Goal: Transaction & Acquisition: Book appointment/travel/reservation

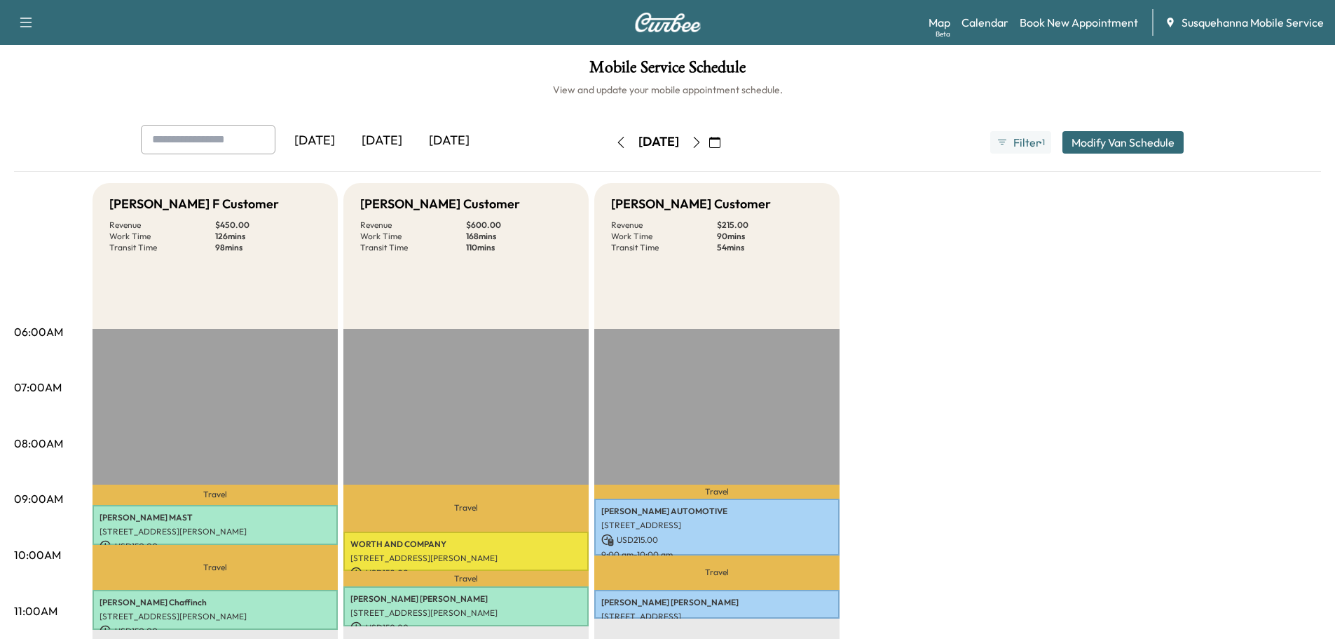
scroll to position [224, 0]
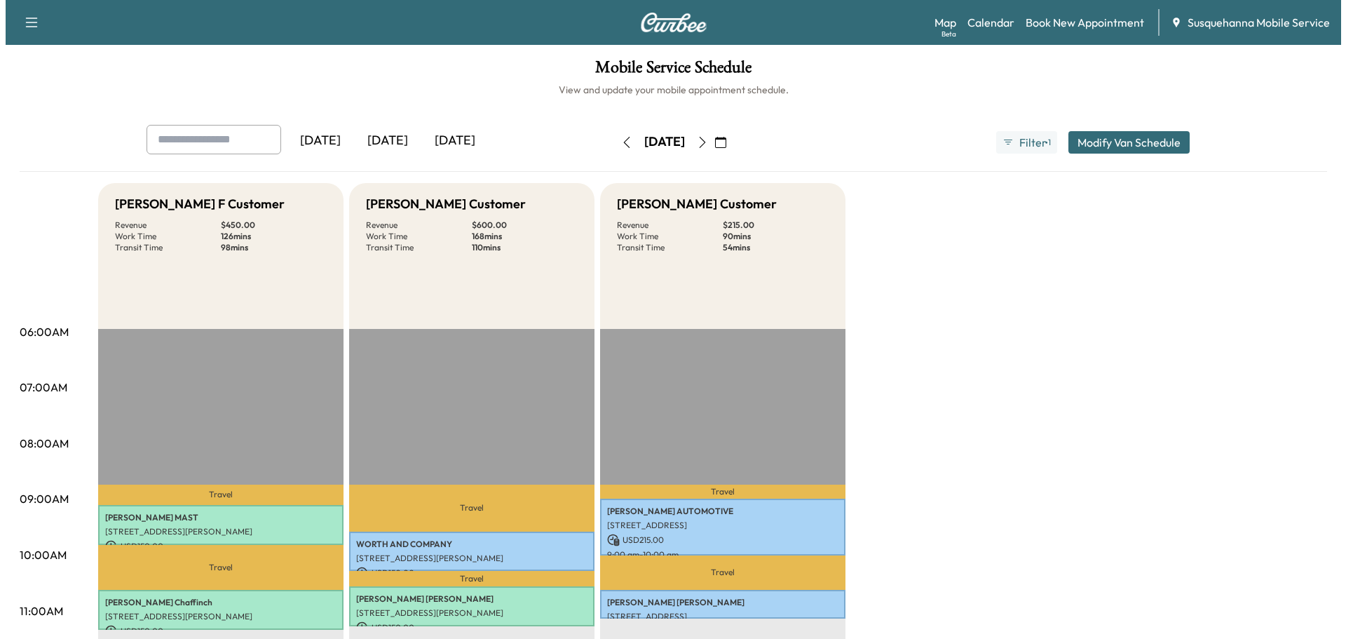
scroll to position [224, 0]
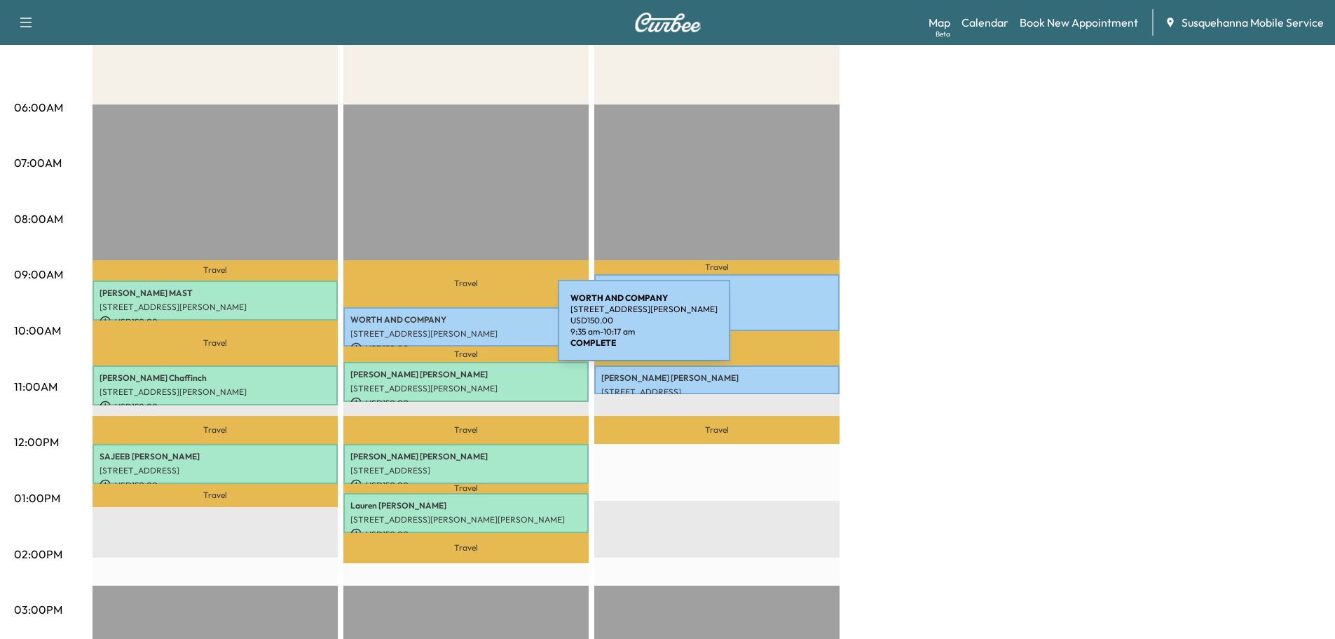
click at [453, 329] on p "[STREET_ADDRESS][PERSON_NAME]" at bounding box center [465, 333] width 231 height 11
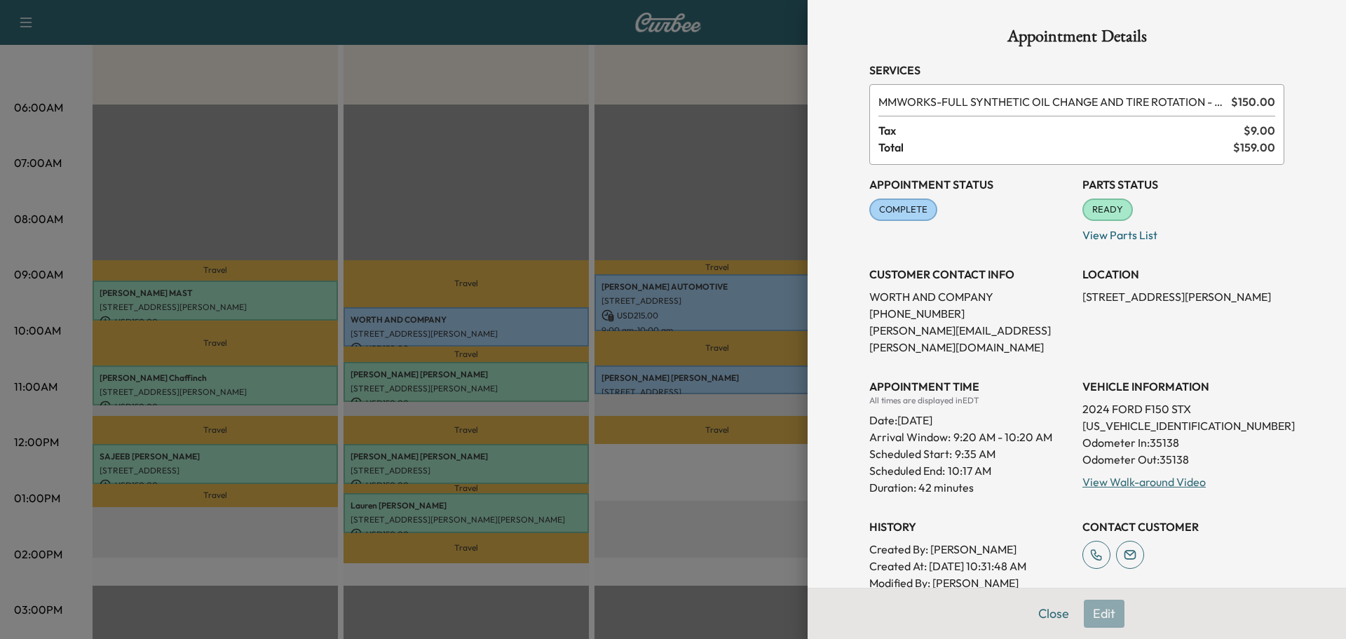
click at [1160, 473] on div "View Walk-around Video" at bounding box center [1183, 481] width 202 height 17
click at [1160, 475] on link "View Walk-around Video" at bounding box center [1143, 482] width 123 height 14
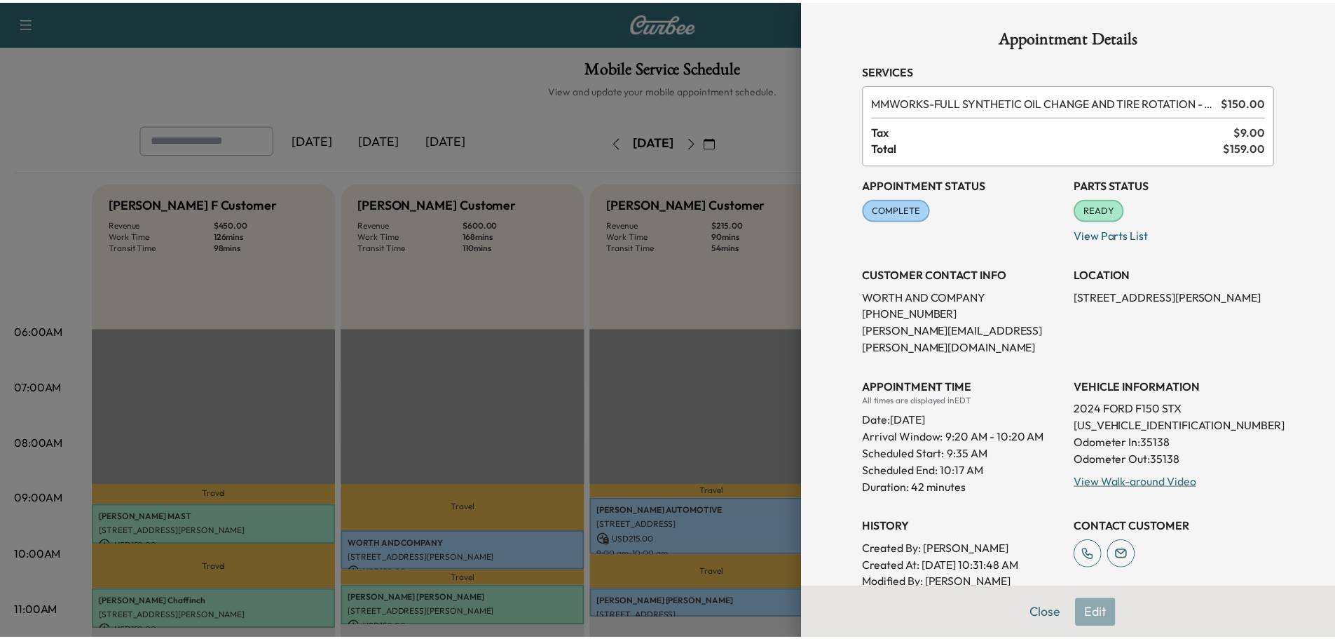
scroll to position [224, 0]
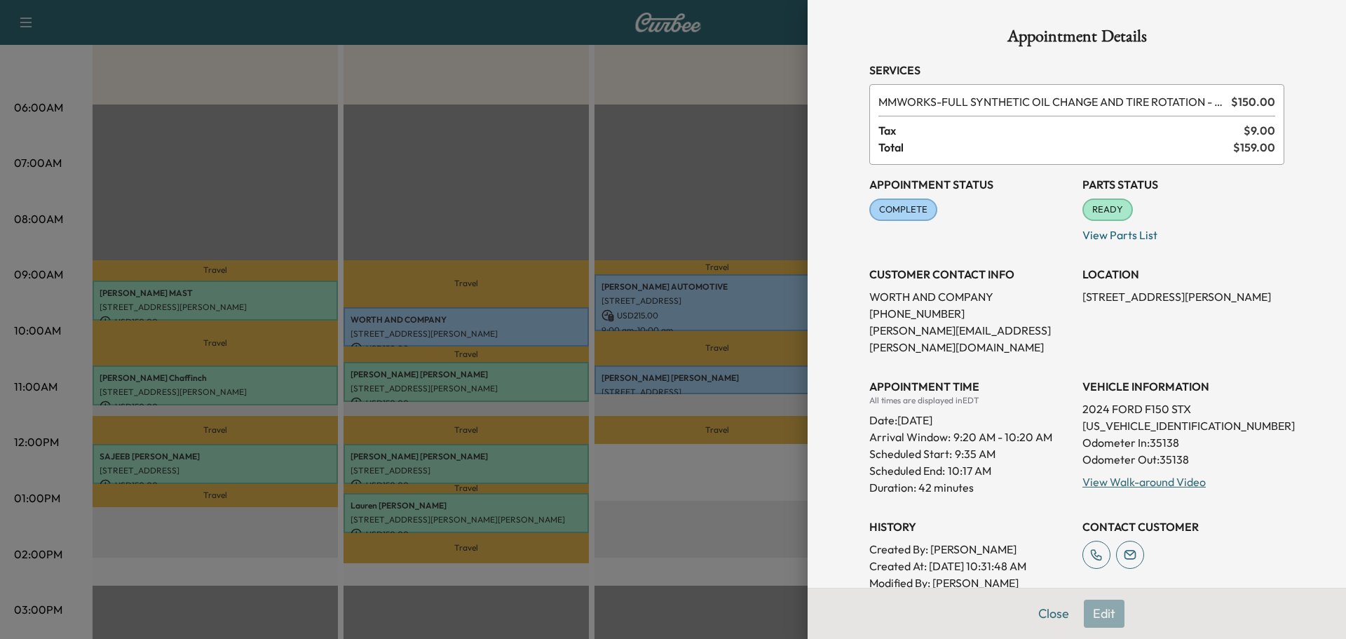
click at [878, 205] on span "COMPLETE" at bounding box center [903, 210] width 65 height 14
click at [882, 219] on div "COMPLETE" at bounding box center [903, 209] width 68 height 22
click at [1097, 208] on span "READY" at bounding box center [1108, 210] width 48 height 14
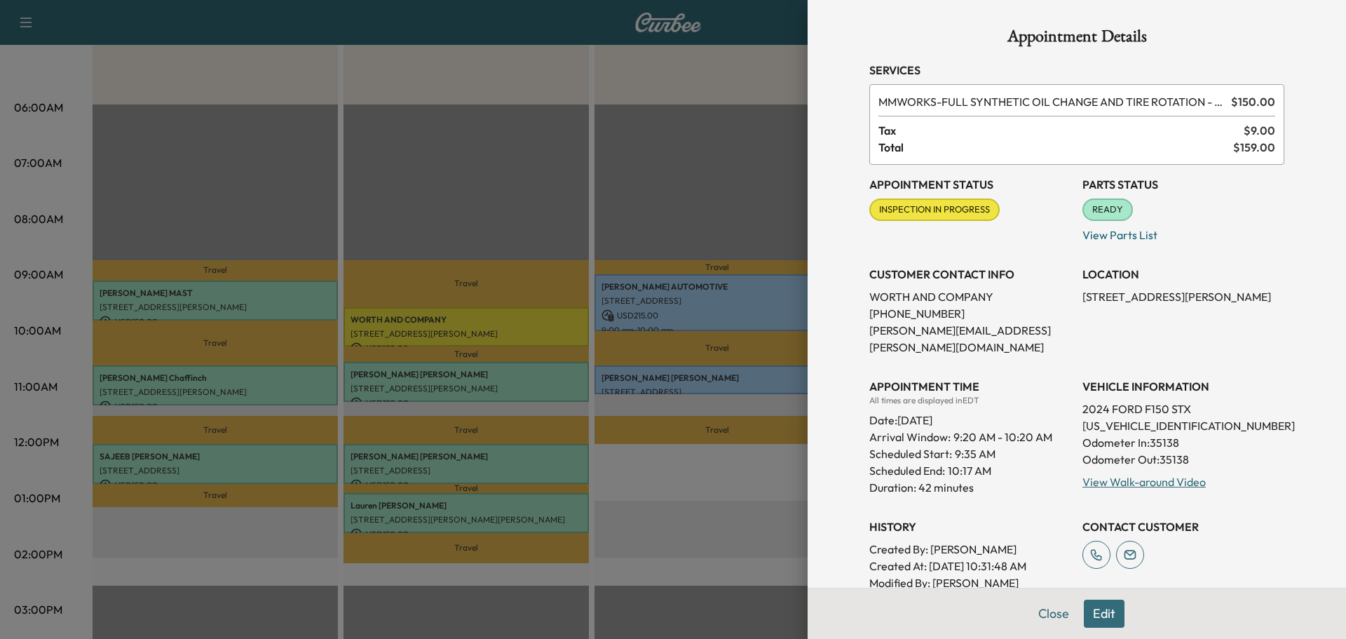
click at [1096, 212] on span "READY" at bounding box center [1108, 210] width 48 height 14
click at [956, 212] on div "Appointment Status INSPECTION IN PROGRESS Mark as Not Ready" at bounding box center [970, 204] width 202 height 79
click at [1038, 617] on button "Close" at bounding box center [1053, 613] width 49 height 28
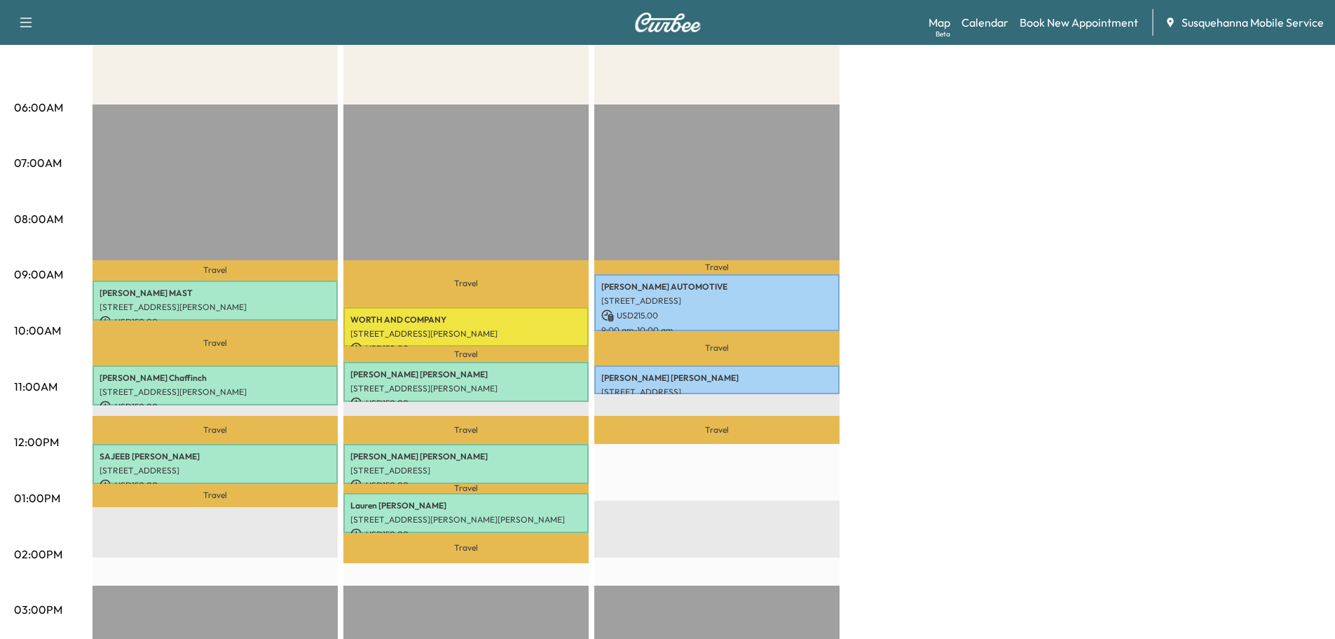
scroll to position [75, 0]
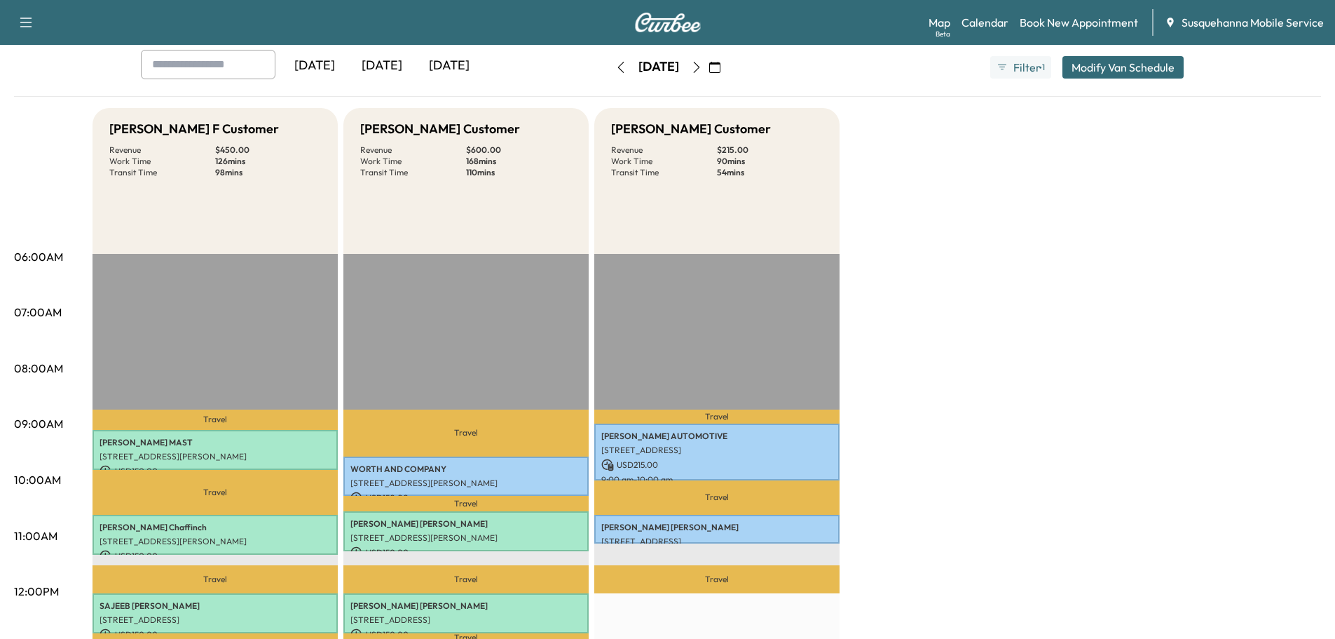
click at [609, 76] on button "button" at bounding box center [621, 67] width 24 height 22
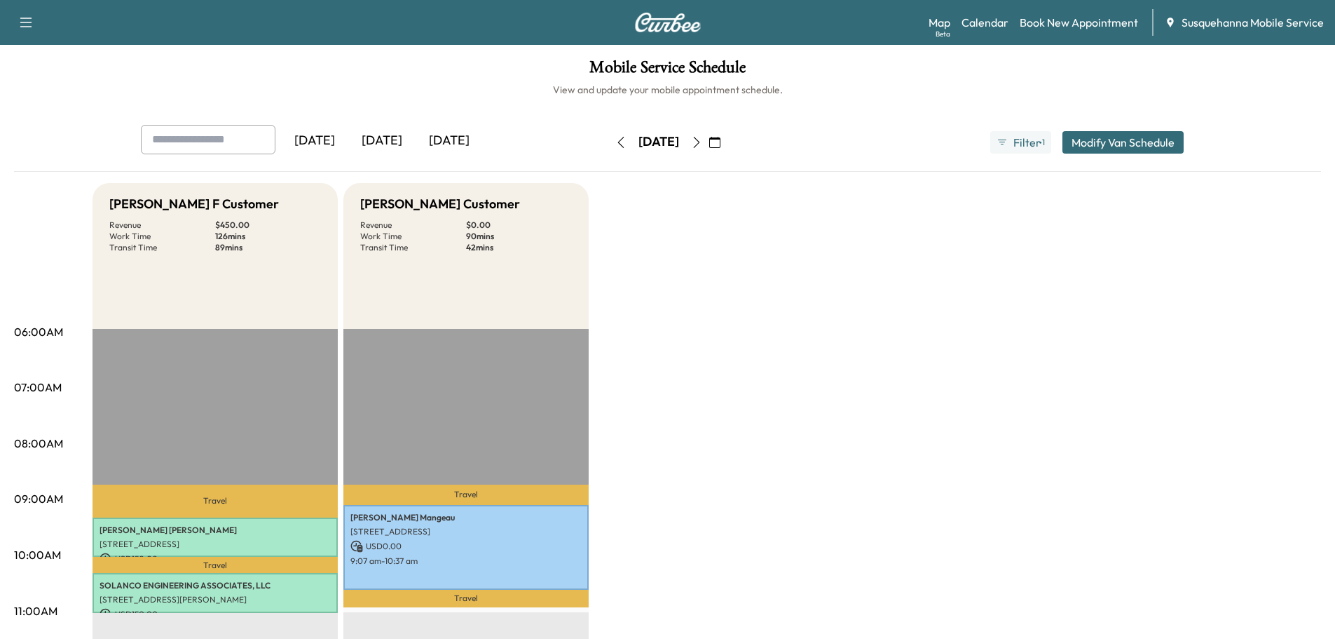
click at [609, 150] on button "button" at bounding box center [621, 142] width 24 height 22
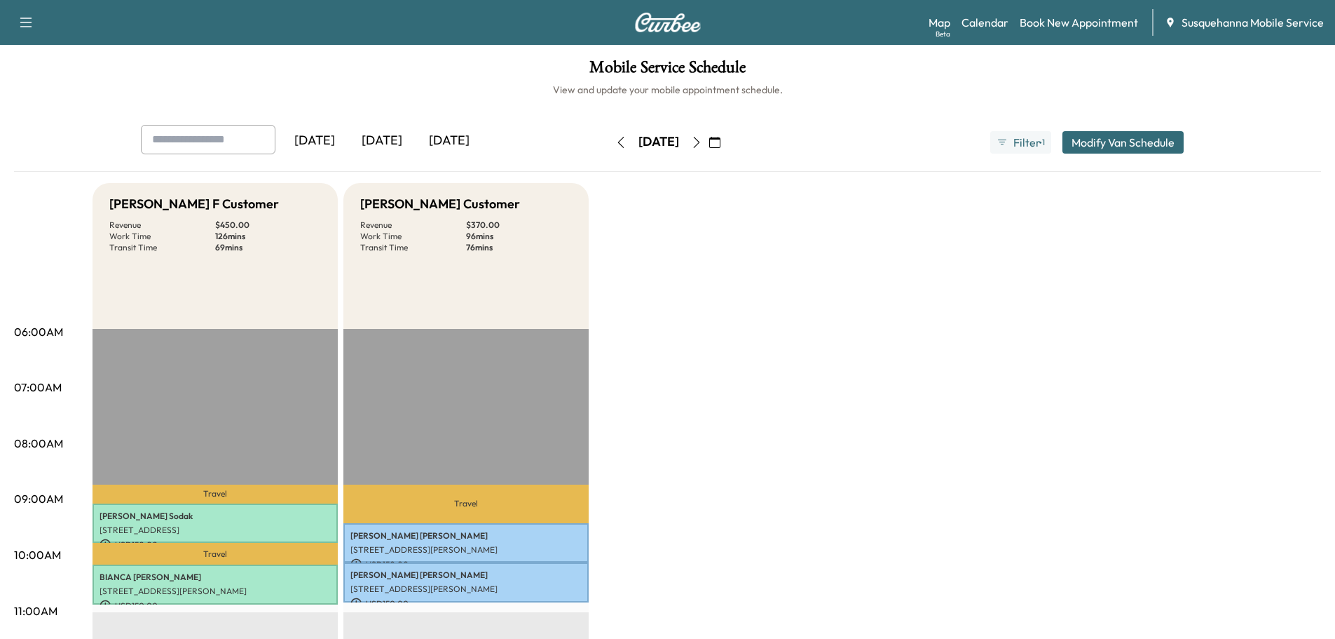
click at [615, 144] on icon "button" at bounding box center [620, 142] width 11 height 11
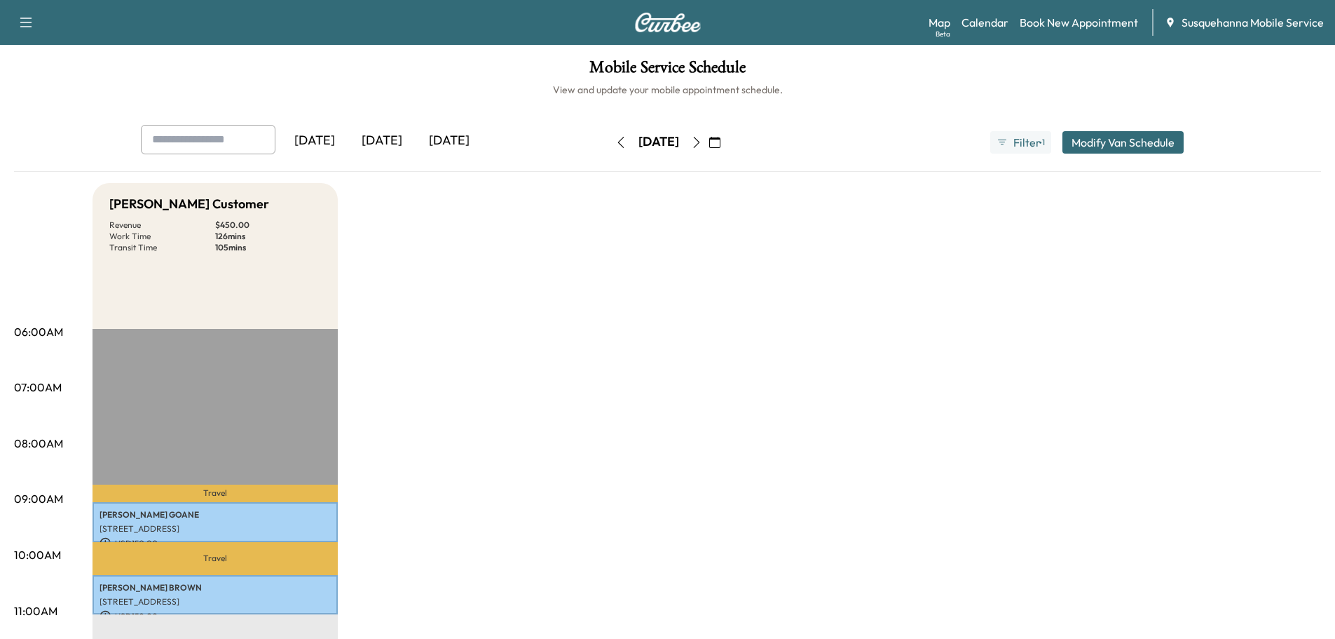
click at [609, 150] on button "button" at bounding box center [621, 142] width 24 height 22
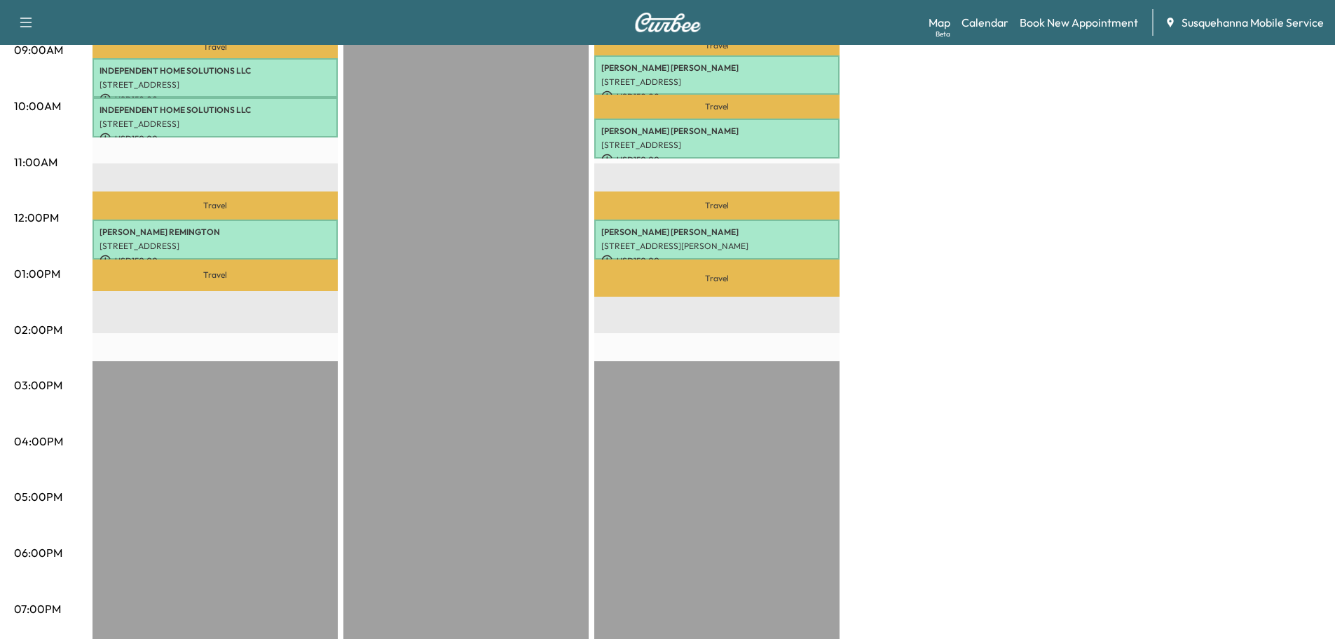
scroll to position [75, 0]
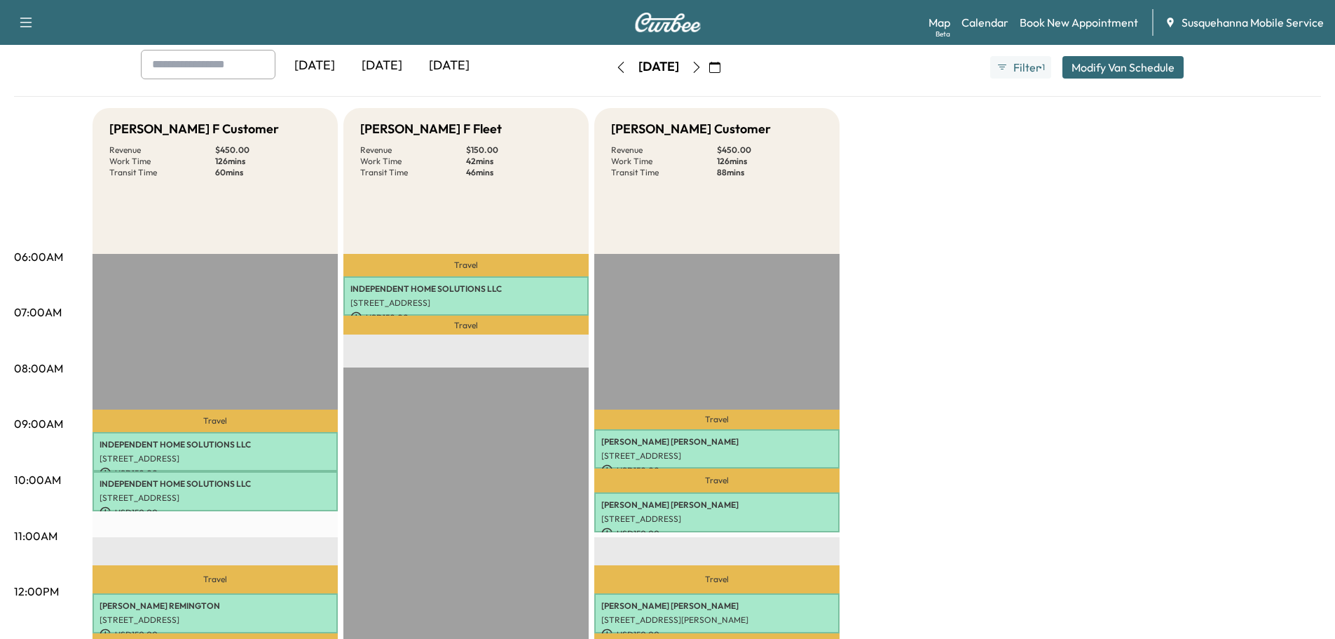
click at [727, 60] on button "button" at bounding box center [715, 67] width 24 height 22
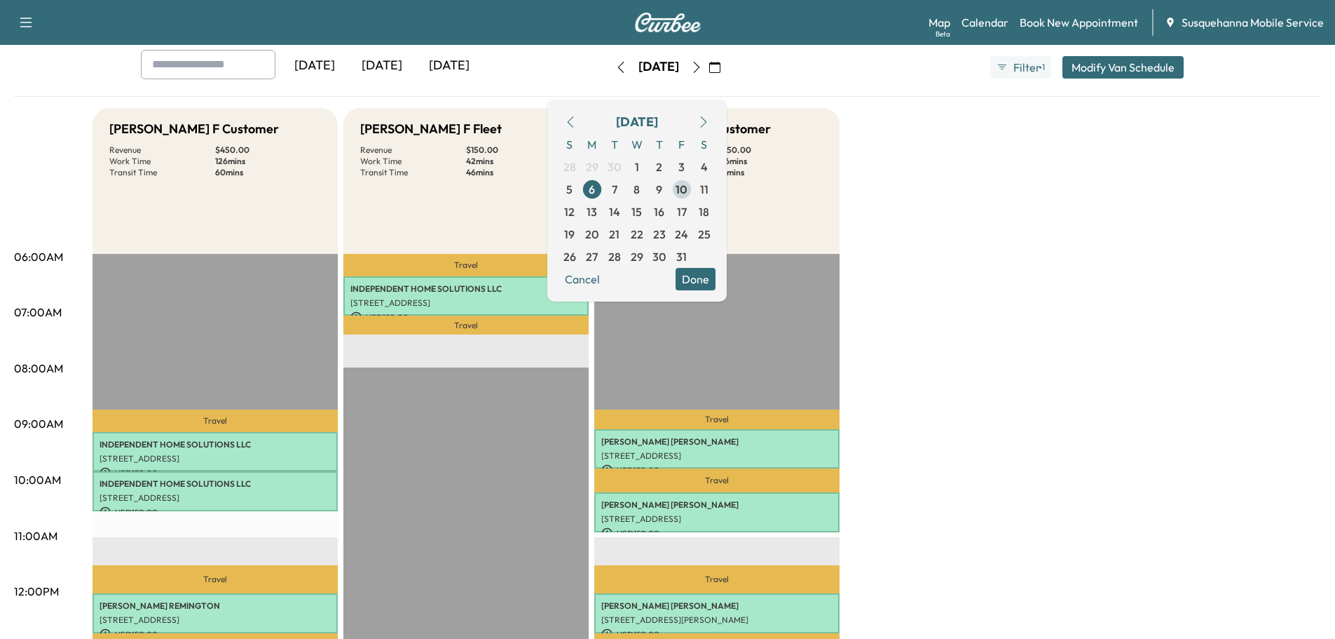
click at [688, 186] on span "10" at bounding box center [682, 189] width 12 height 17
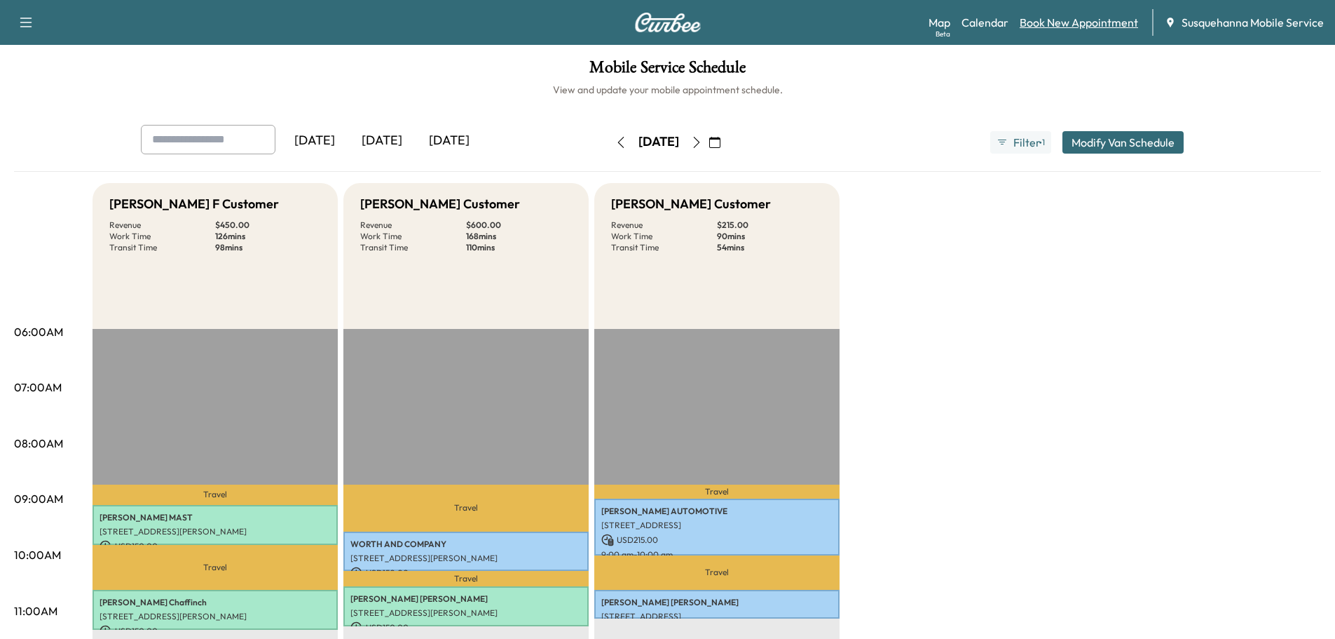
click at [1077, 28] on link "Book New Appointment" at bounding box center [1079, 22] width 118 height 17
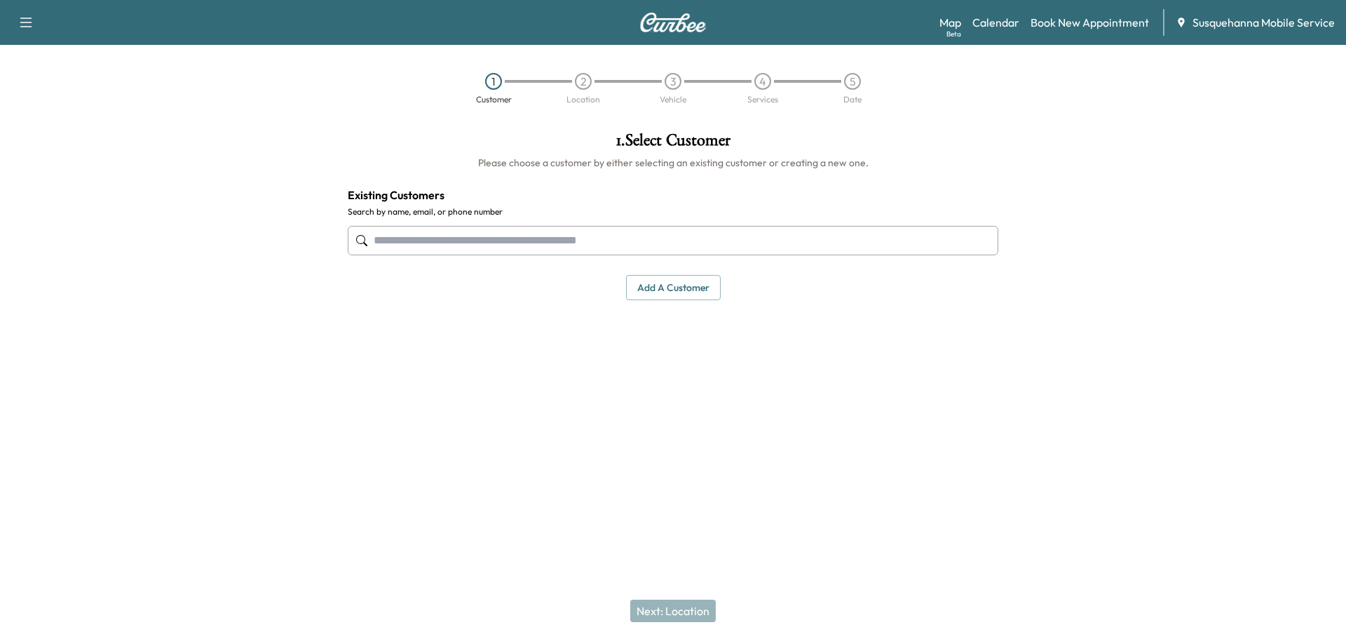
click at [679, 239] on input "text" at bounding box center [673, 240] width 651 height 29
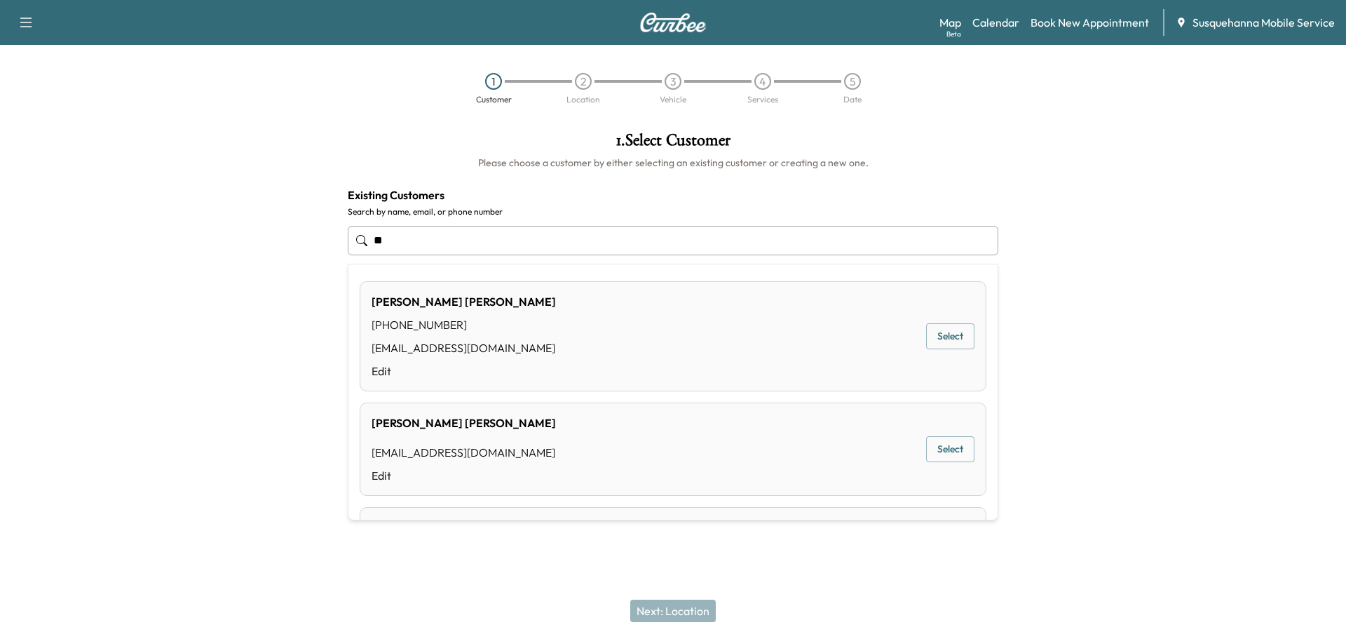
type input "*"
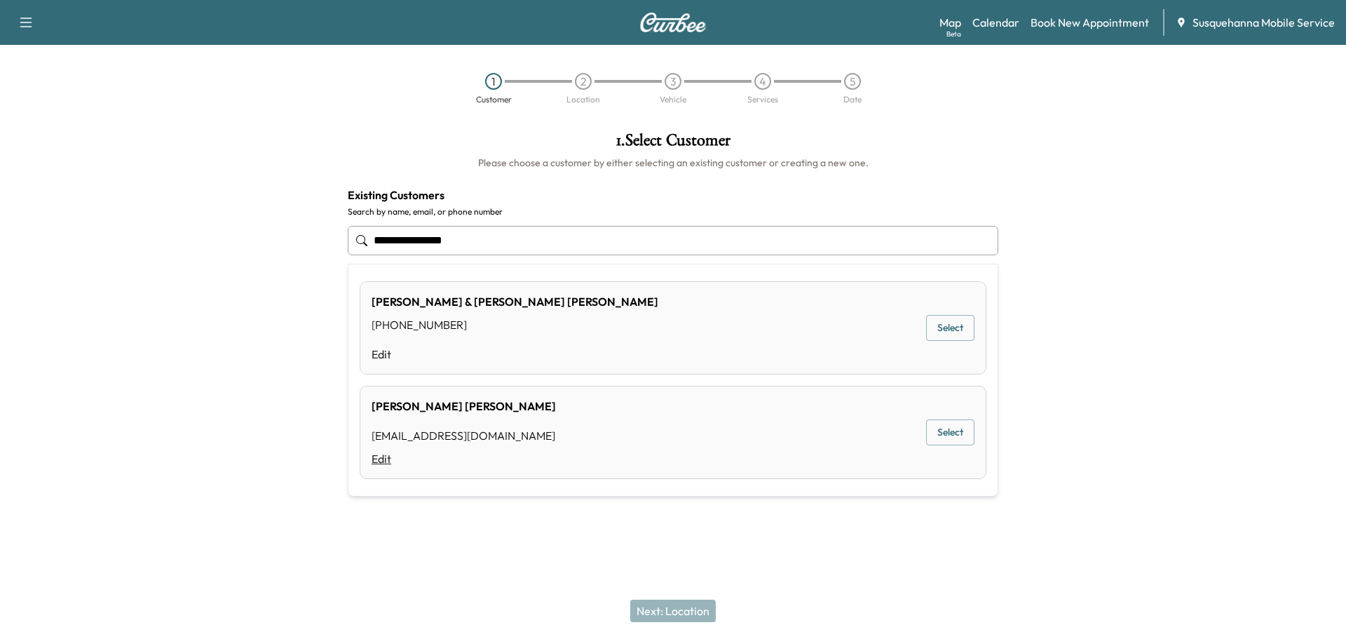
click at [390, 460] on link "Edit" at bounding box center [464, 458] width 184 height 17
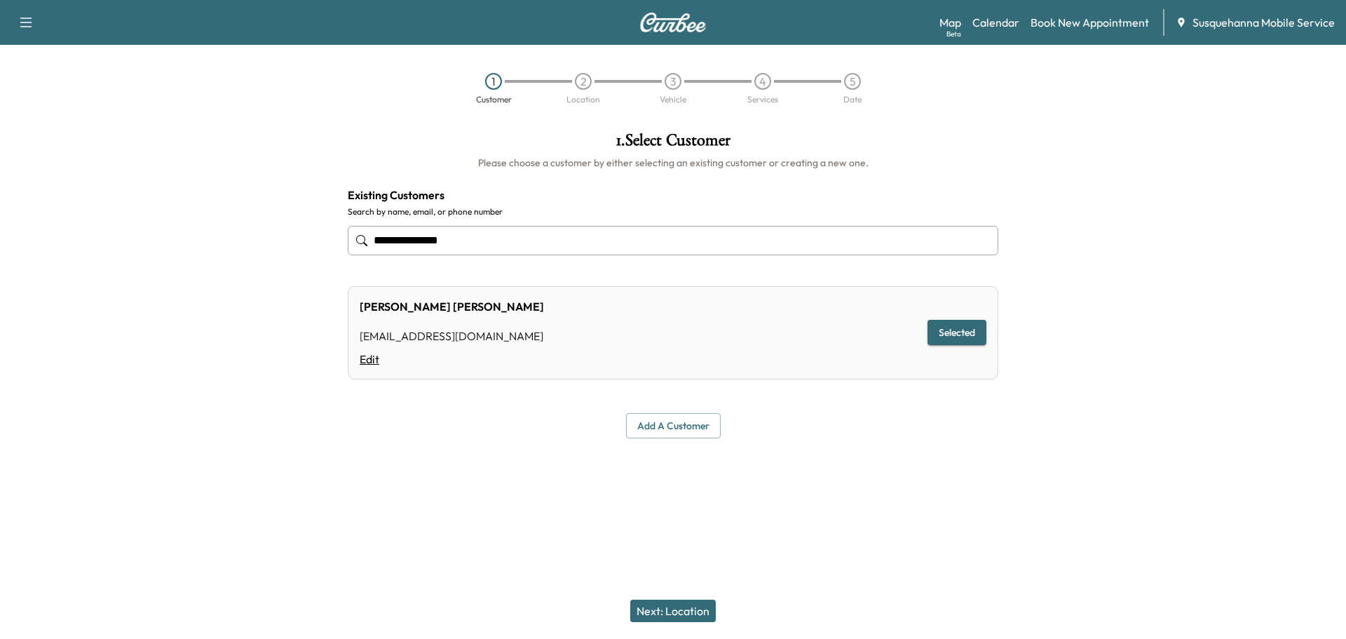
type input "**********"
click at [366, 358] on link "Edit" at bounding box center [452, 358] width 184 height 17
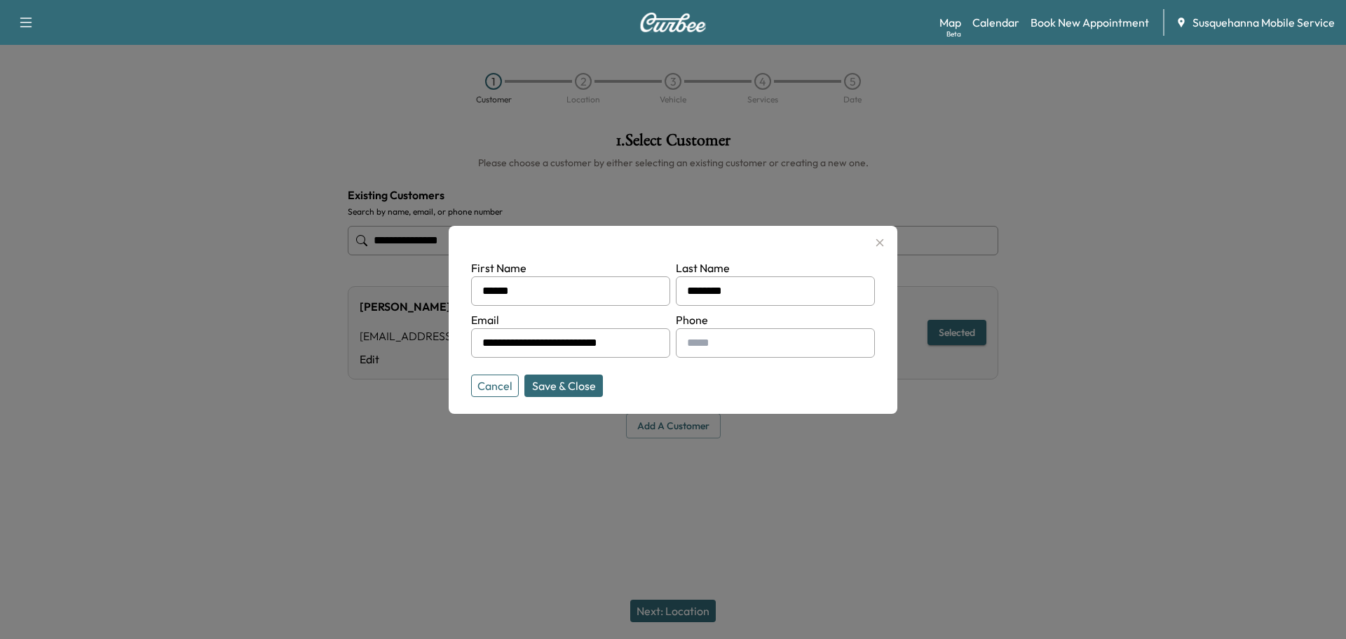
click at [713, 345] on input "text" at bounding box center [775, 342] width 199 height 29
type input "**********"
click at [529, 390] on button "Save & Close" at bounding box center [563, 385] width 79 height 22
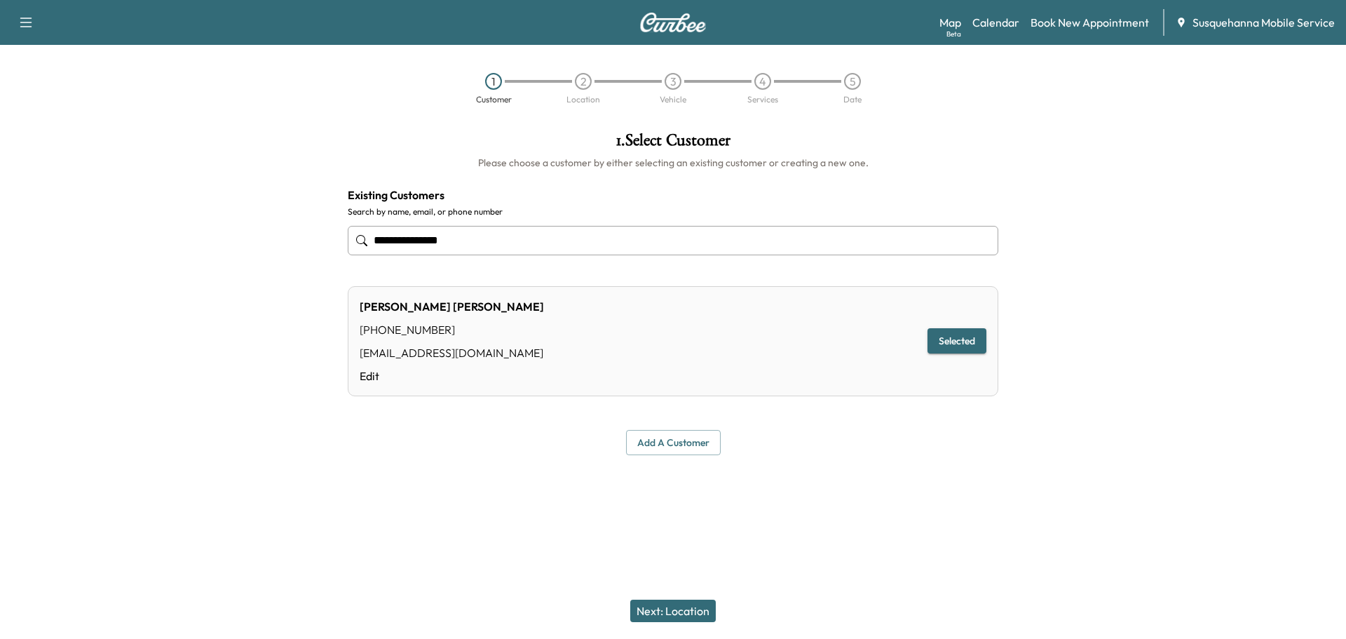
click at [659, 600] on button "Next: Location" at bounding box center [673, 610] width 86 height 22
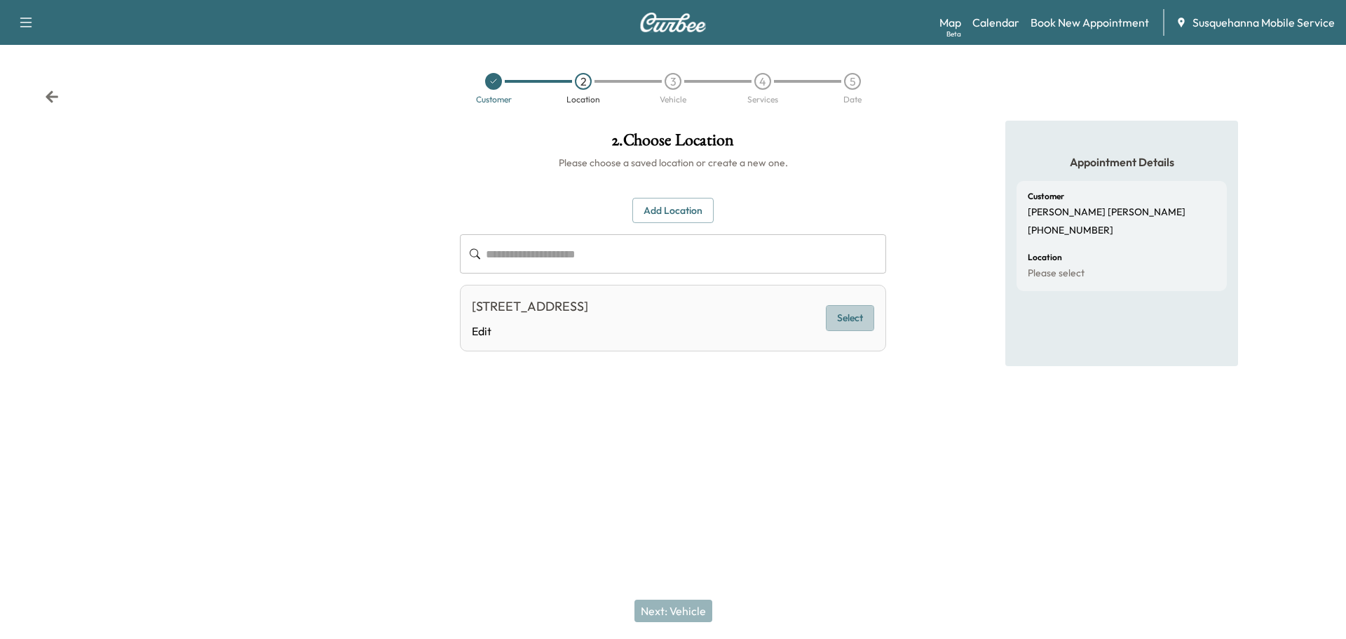
click at [840, 316] on button "Select" at bounding box center [850, 318] width 48 height 26
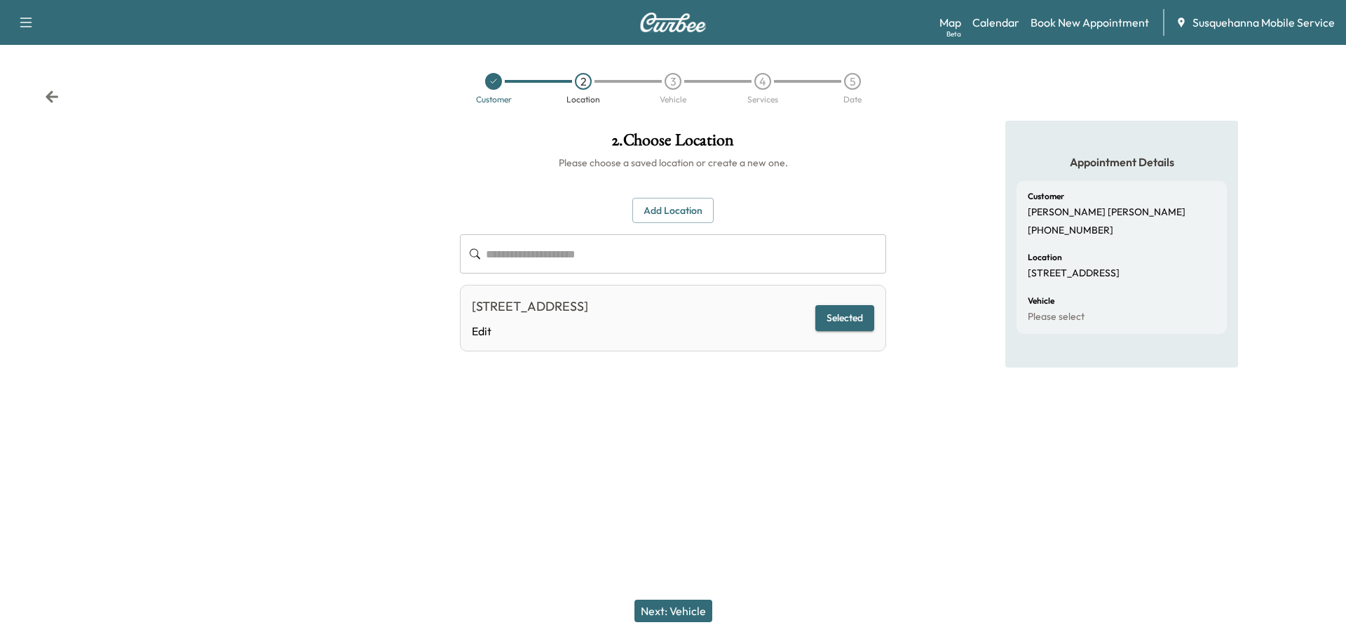
click at [666, 602] on button "Next: Vehicle" at bounding box center [673, 610] width 78 height 22
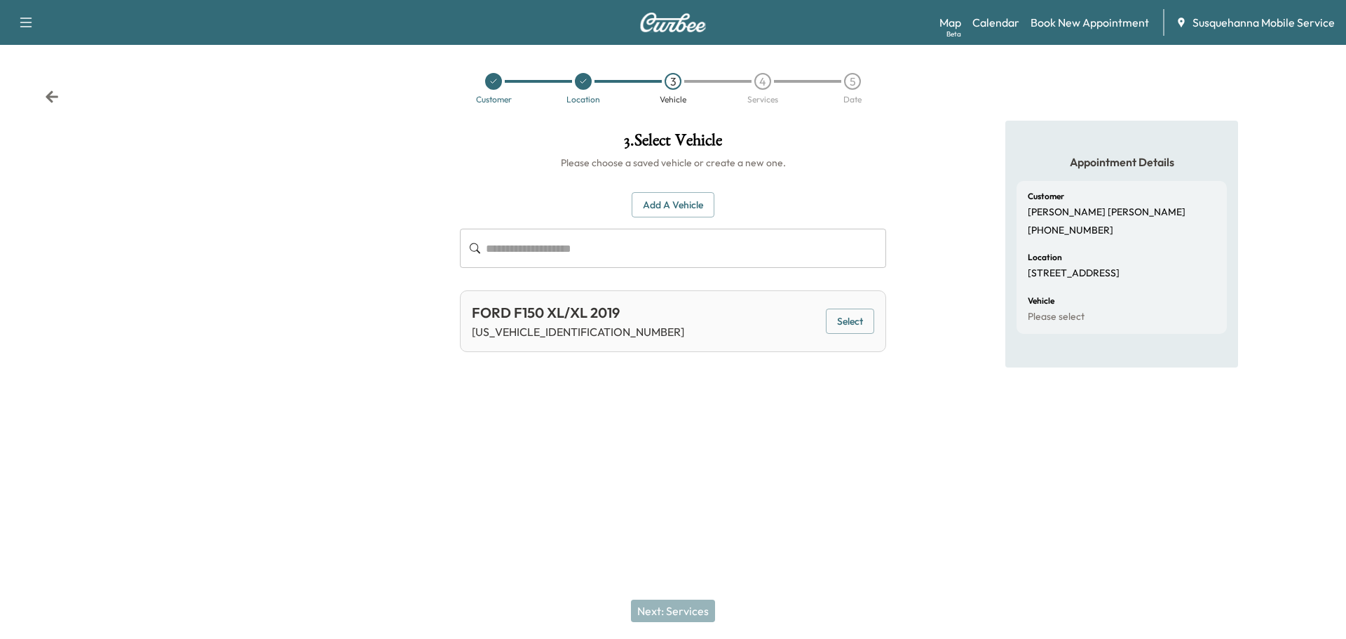
click at [824, 320] on div "FORD F150 XL/XL 2019 1FTEW1E44KFA72888 Select" at bounding box center [673, 321] width 426 height 62
click at [831, 320] on button "Select" at bounding box center [850, 321] width 48 height 26
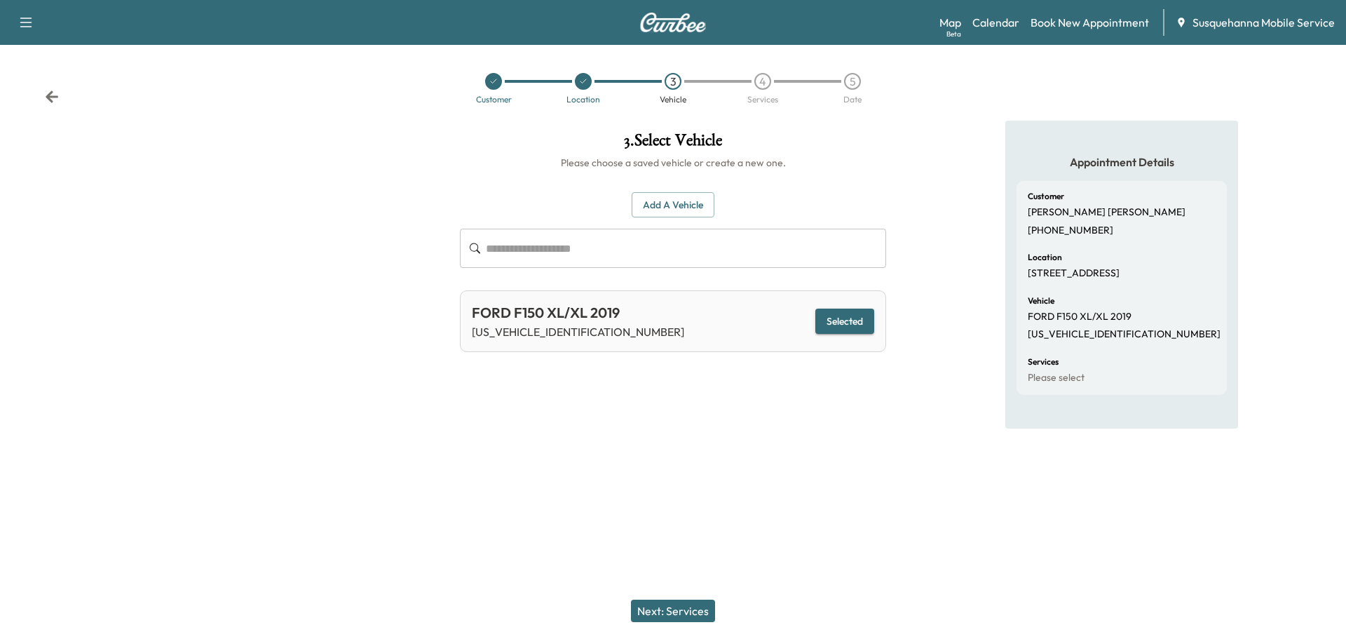
click at [681, 615] on button "Next: Services" at bounding box center [673, 610] width 84 height 22
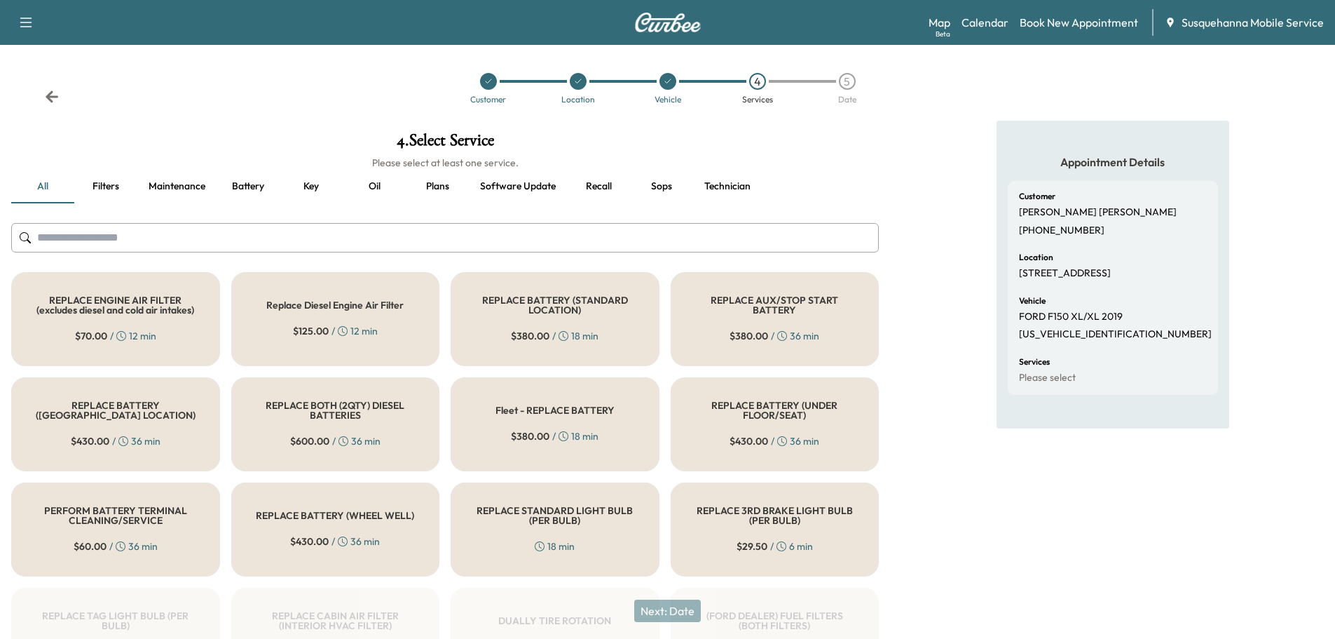
click at [586, 227] on input "text" at bounding box center [445, 237] width 868 height 29
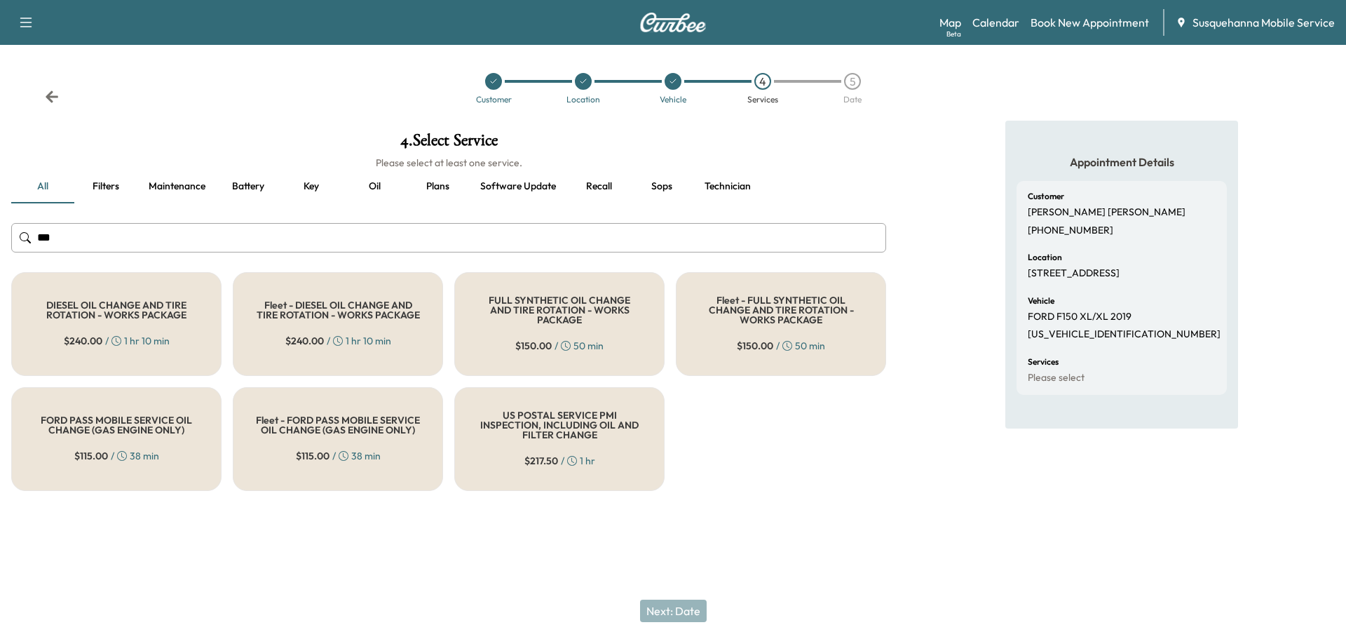
type input "***"
click at [585, 305] on h5 "FULL SYNTHETIC OIL CHANGE AND TIRE ROTATION - WORKS PACKAGE" at bounding box center [559, 309] width 164 height 29
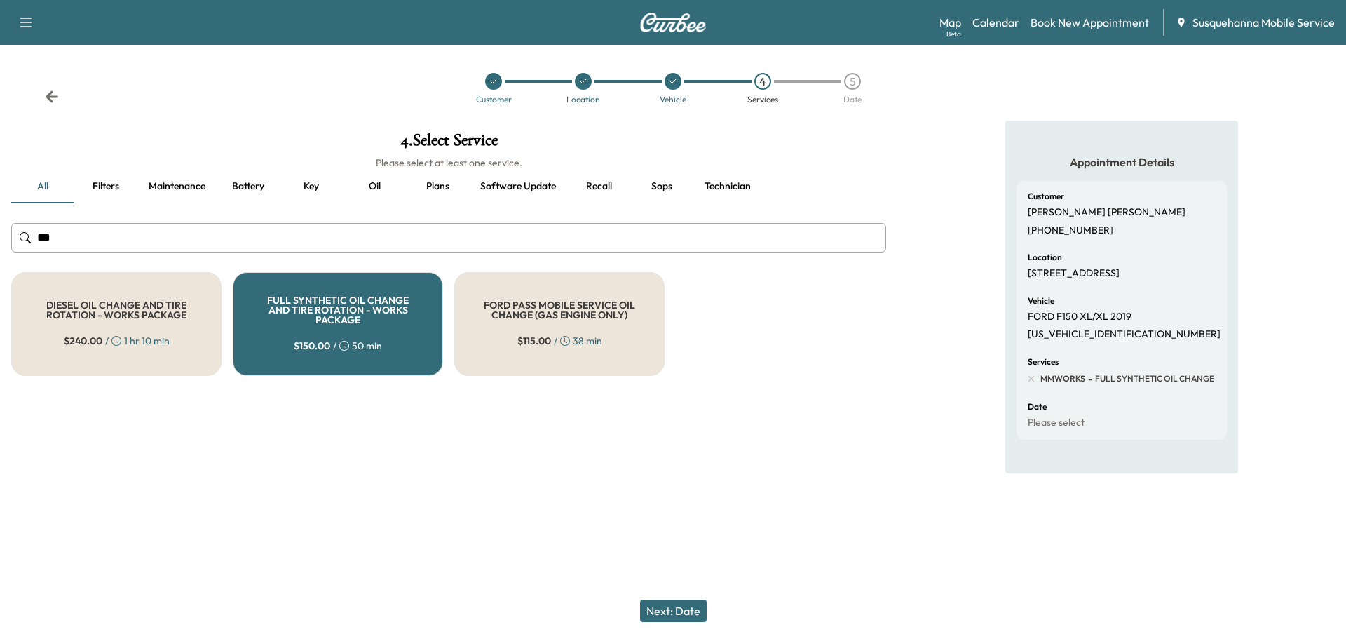
click at [673, 614] on button "Next: Date" at bounding box center [673, 610] width 67 height 22
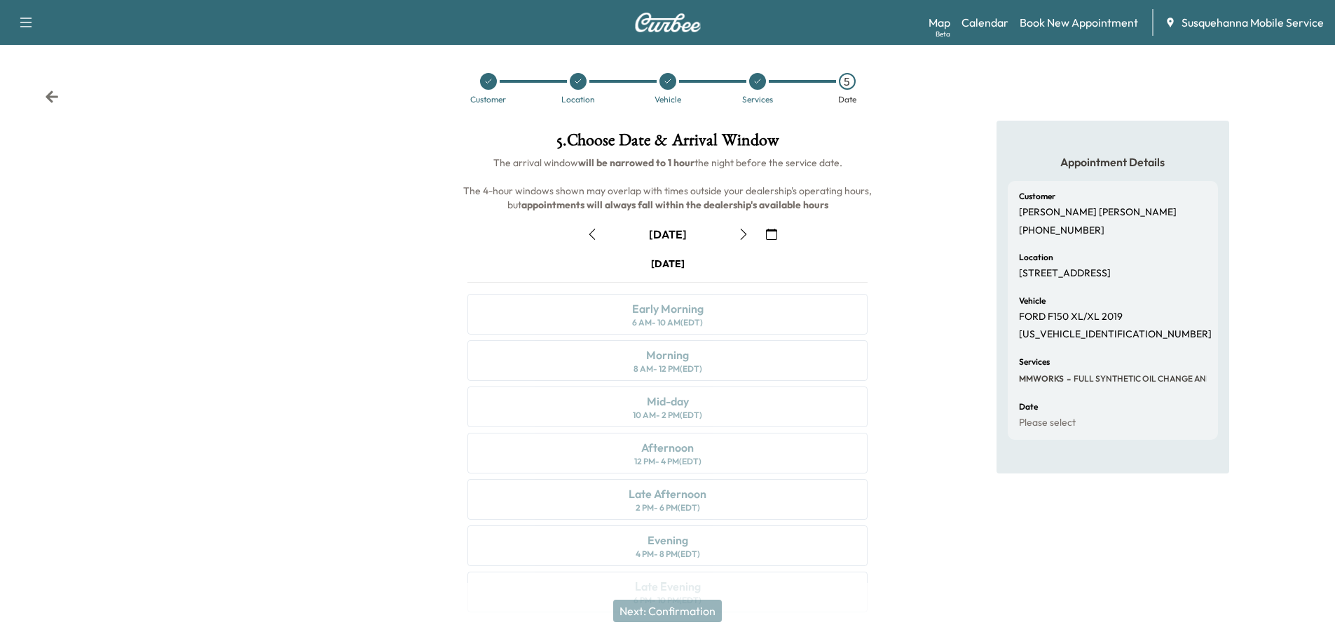
click at [767, 233] on icon "button" at bounding box center [771, 234] width 11 height 11
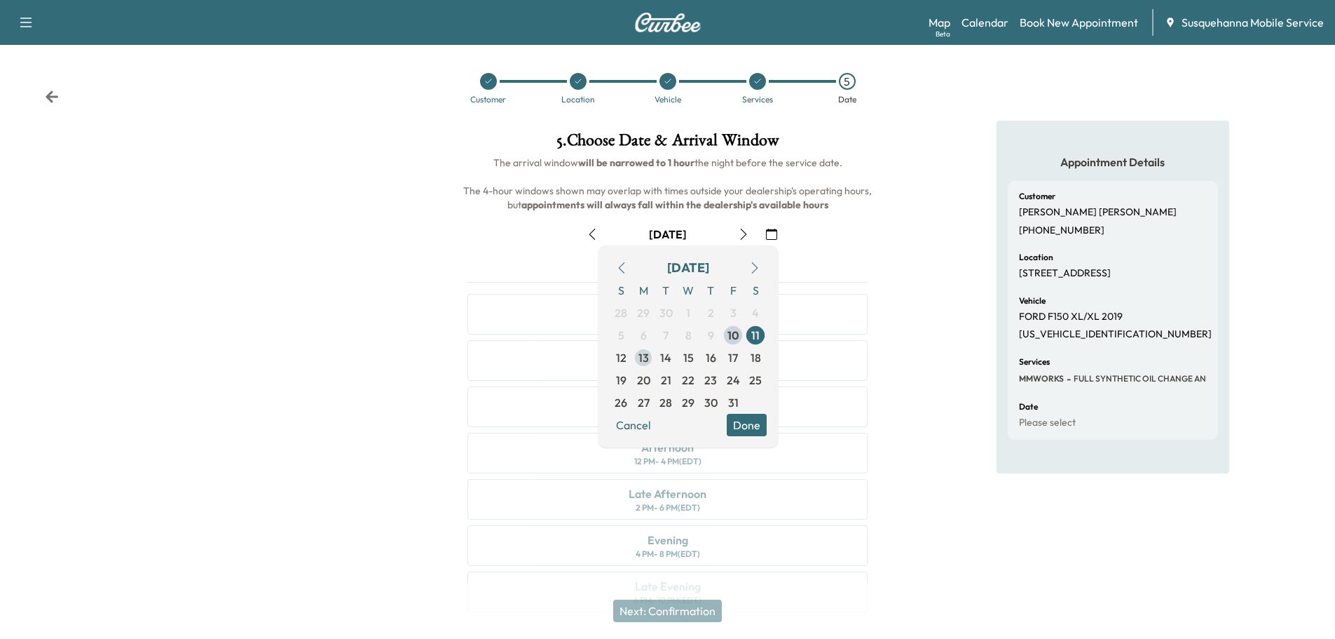
click at [643, 358] on span "13" at bounding box center [644, 357] width 11 height 17
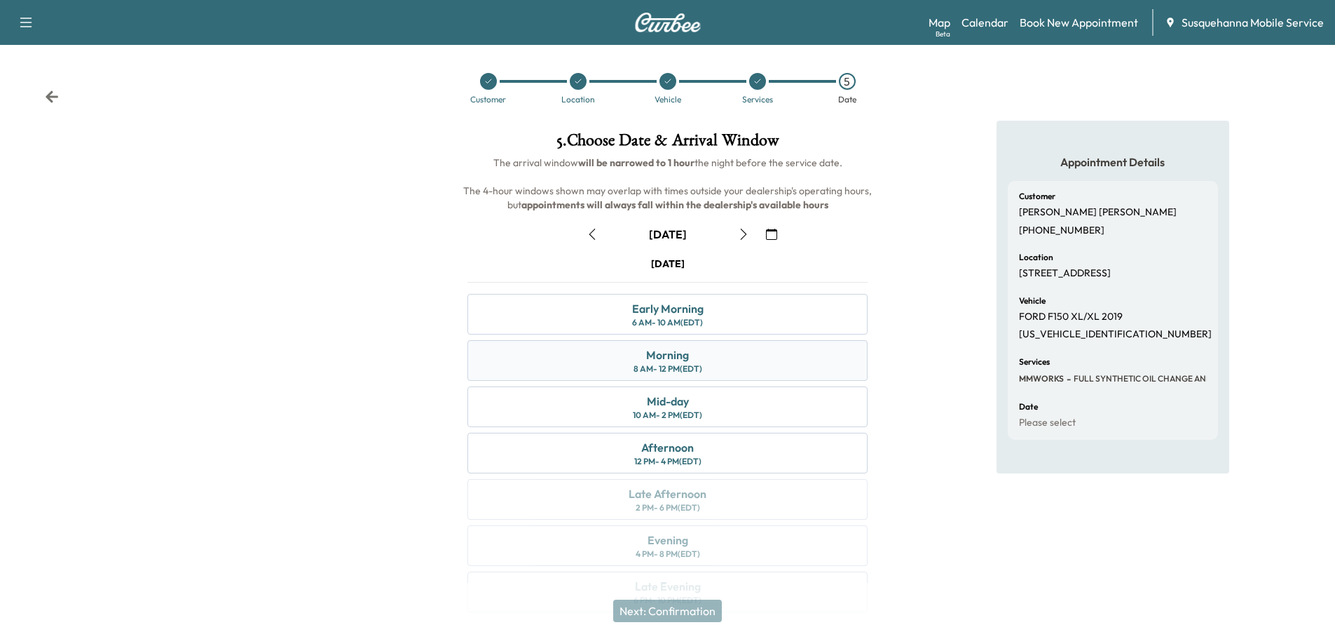
click at [712, 360] on div "Morning 8 AM - 12 PM (EDT)" at bounding box center [668, 360] width 400 height 41
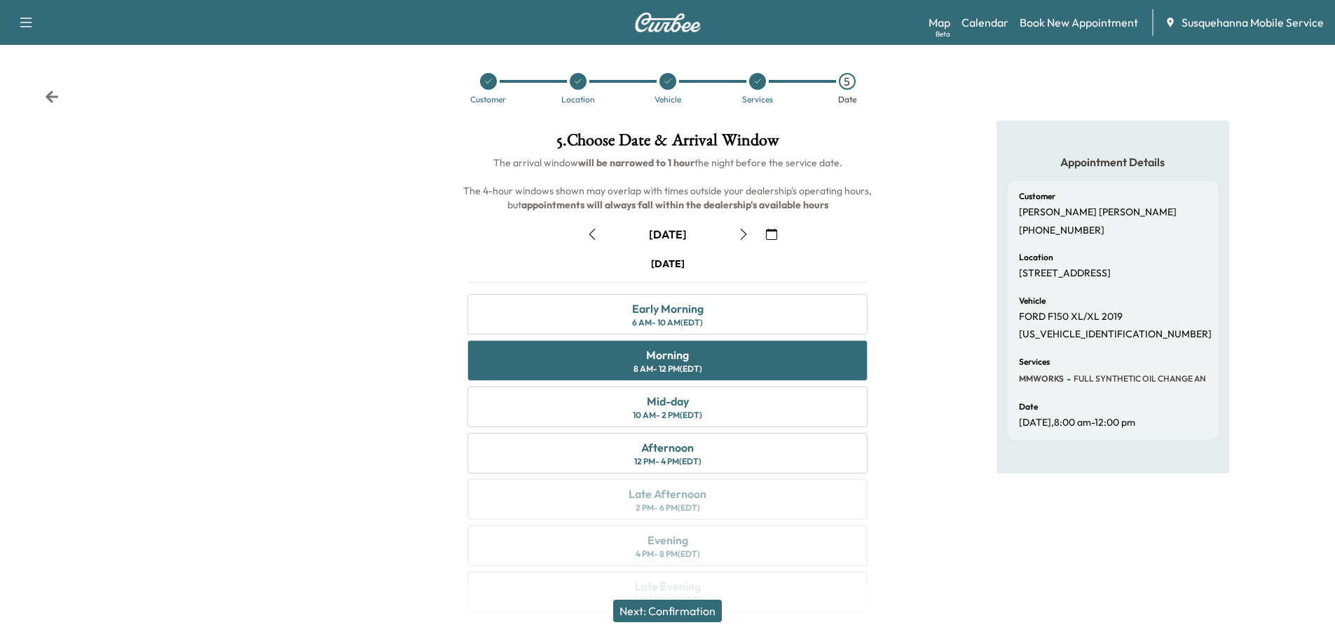
click at [679, 613] on button "Next: Confirmation" at bounding box center [667, 610] width 109 height 22
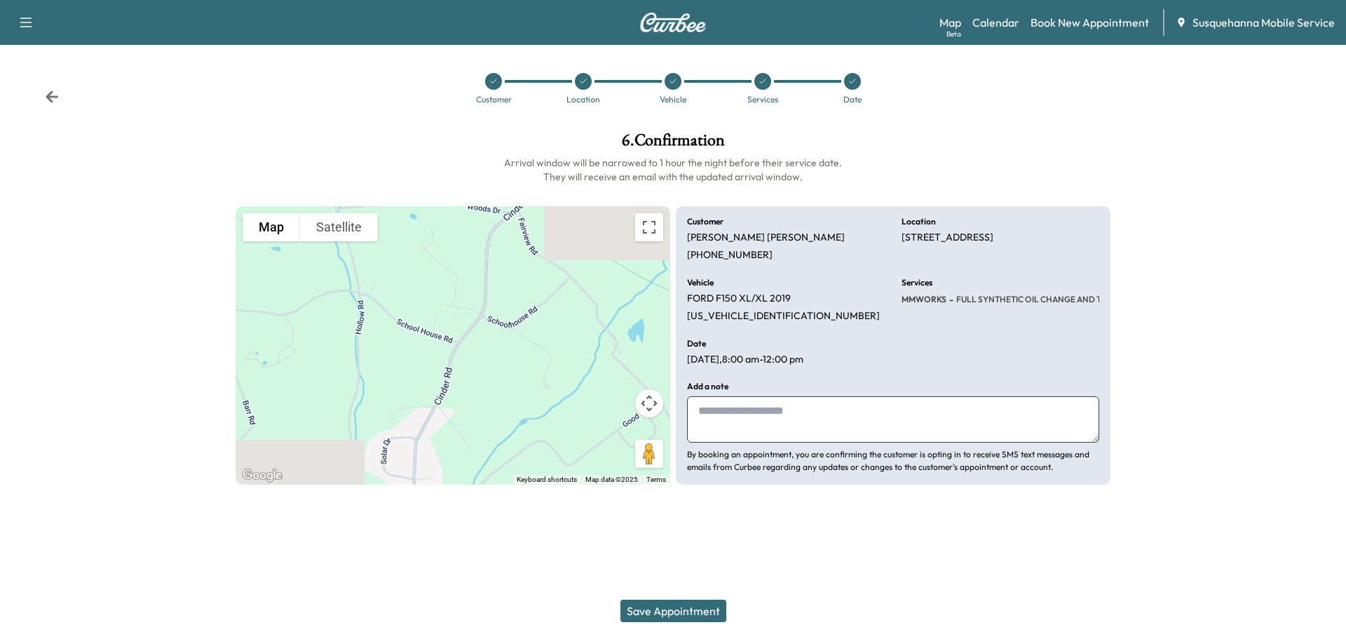
click at [808, 430] on textarea at bounding box center [893, 419] width 412 height 46
type textarea "**********"
click at [683, 602] on button "Save Appointment" at bounding box center [673, 610] width 106 height 22
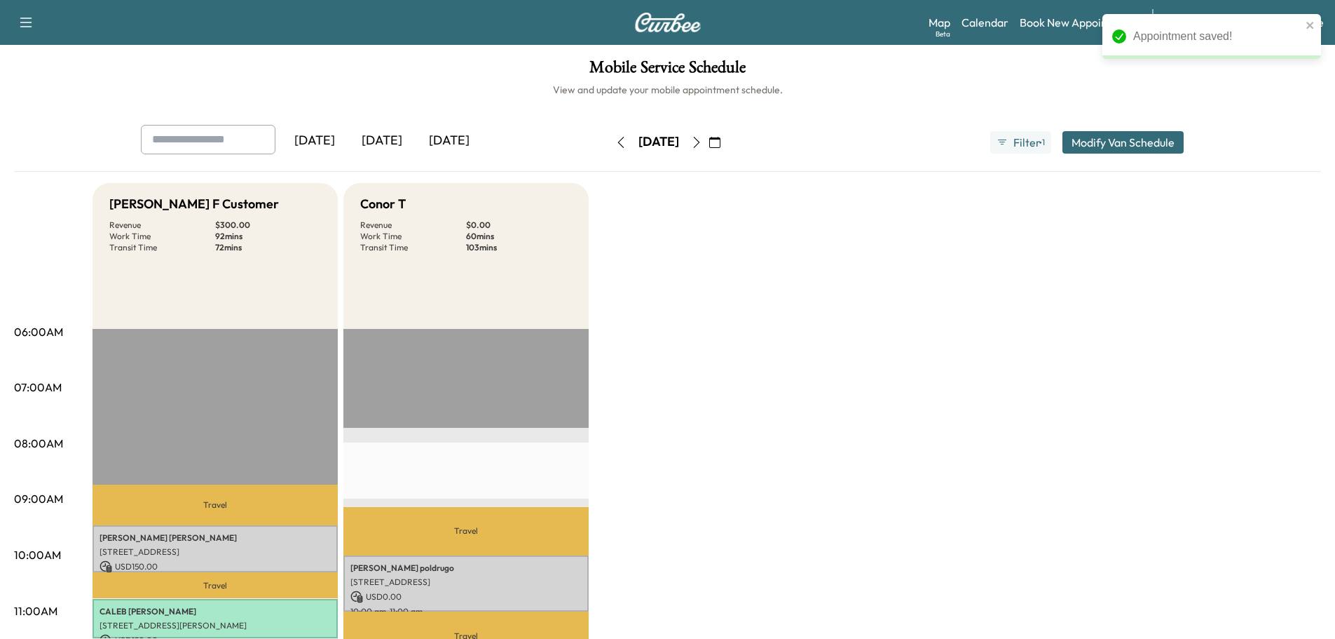
scroll to position [299, 0]
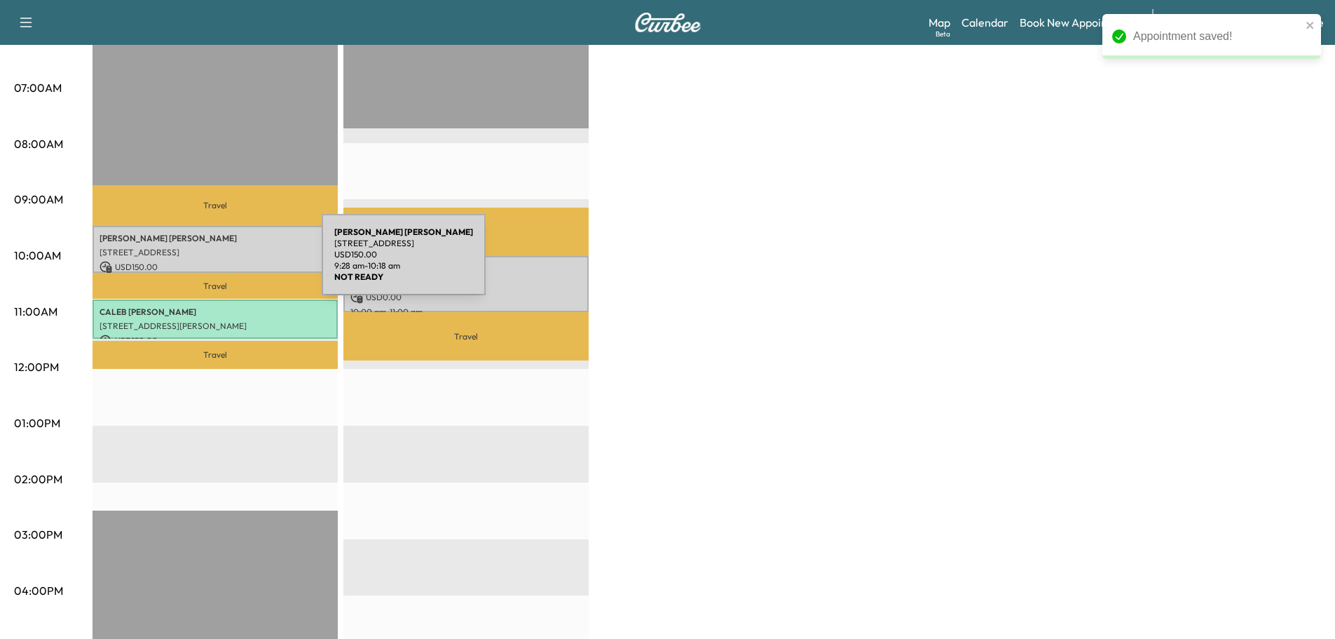
click at [217, 263] on p "USD 150.00" at bounding box center [215, 267] width 231 height 13
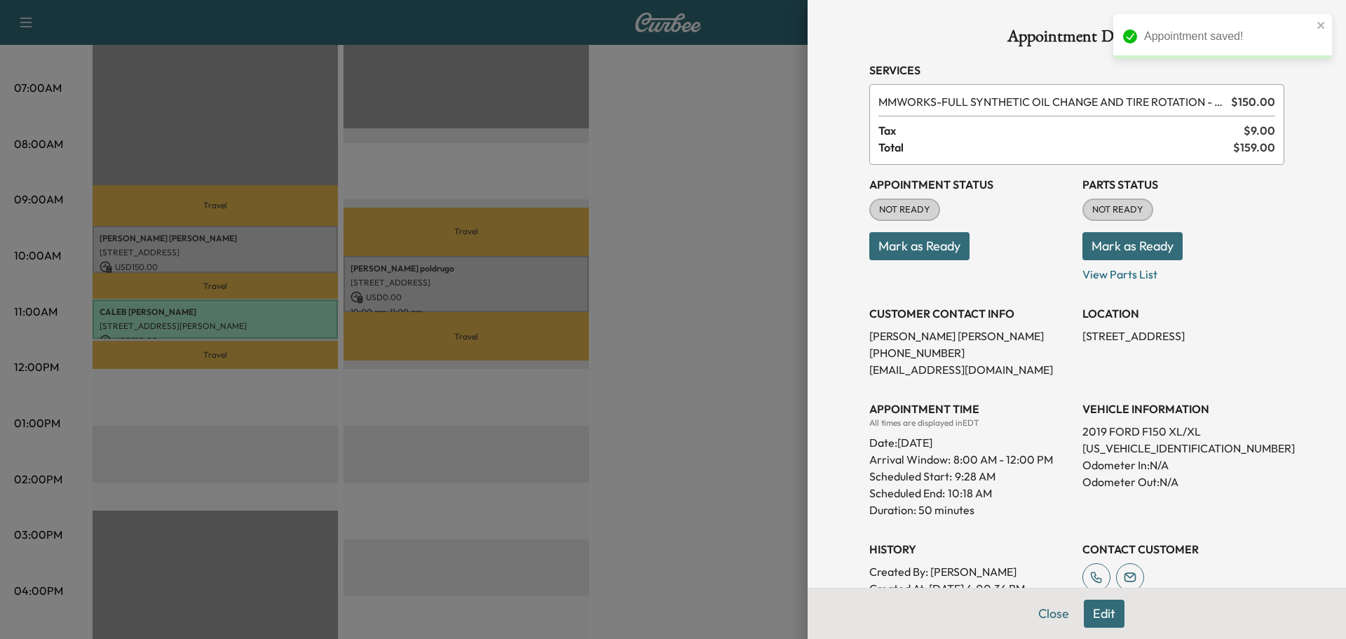
click at [1098, 247] on button "Mark as Ready" at bounding box center [1132, 246] width 100 height 28
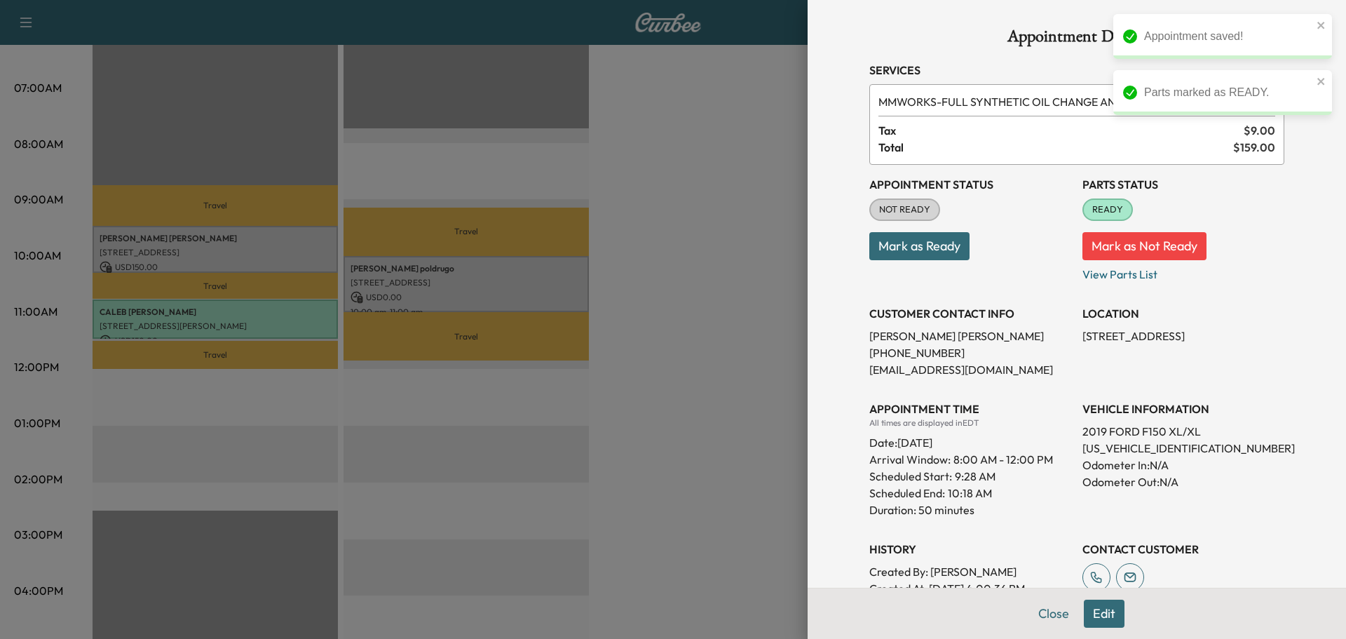
click at [926, 242] on button "Mark as Ready" at bounding box center [919, 246] width 100 height 28
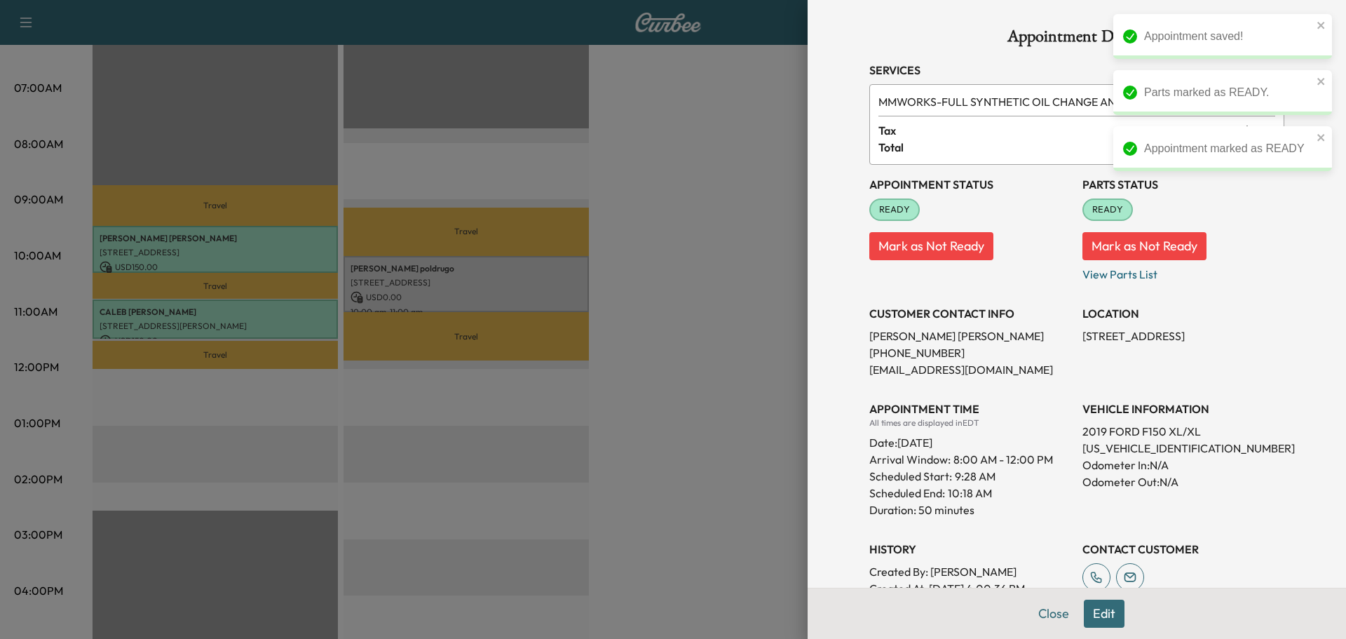
click at [490, 271] on div at bounding box center [673, 319] width 1346 height 639
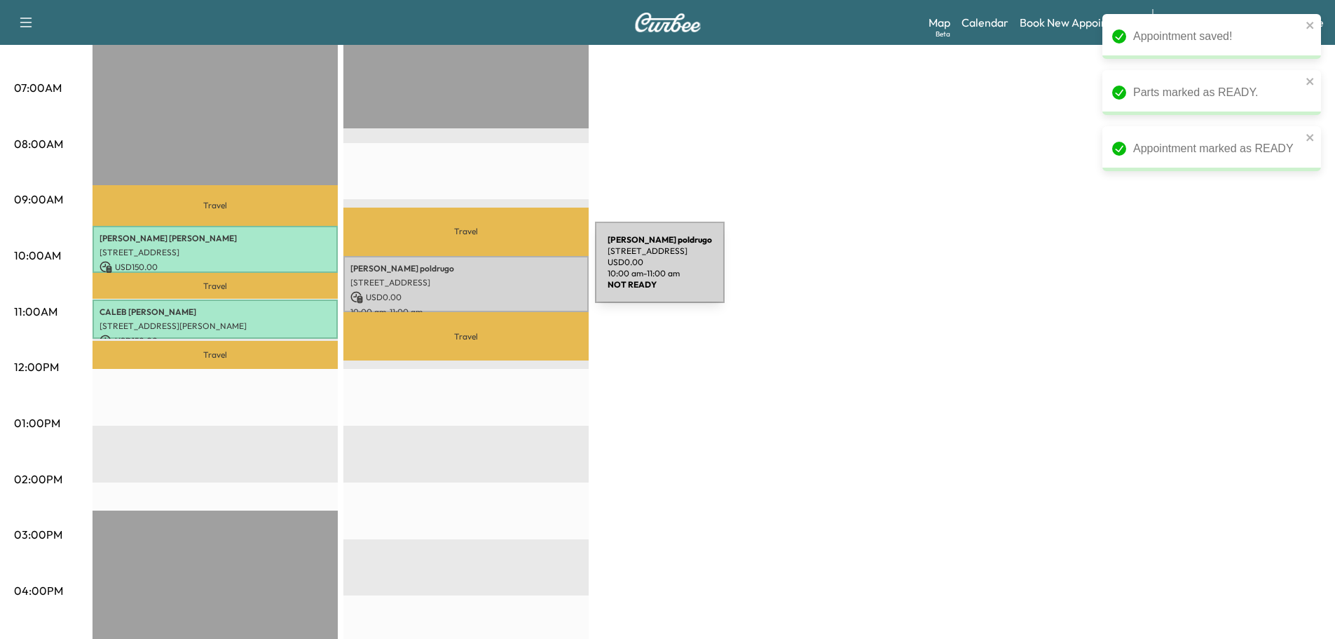
click at [490, 271] on p "Garrison poldrugo" at bounding box center [465, 268] width 231 height 11
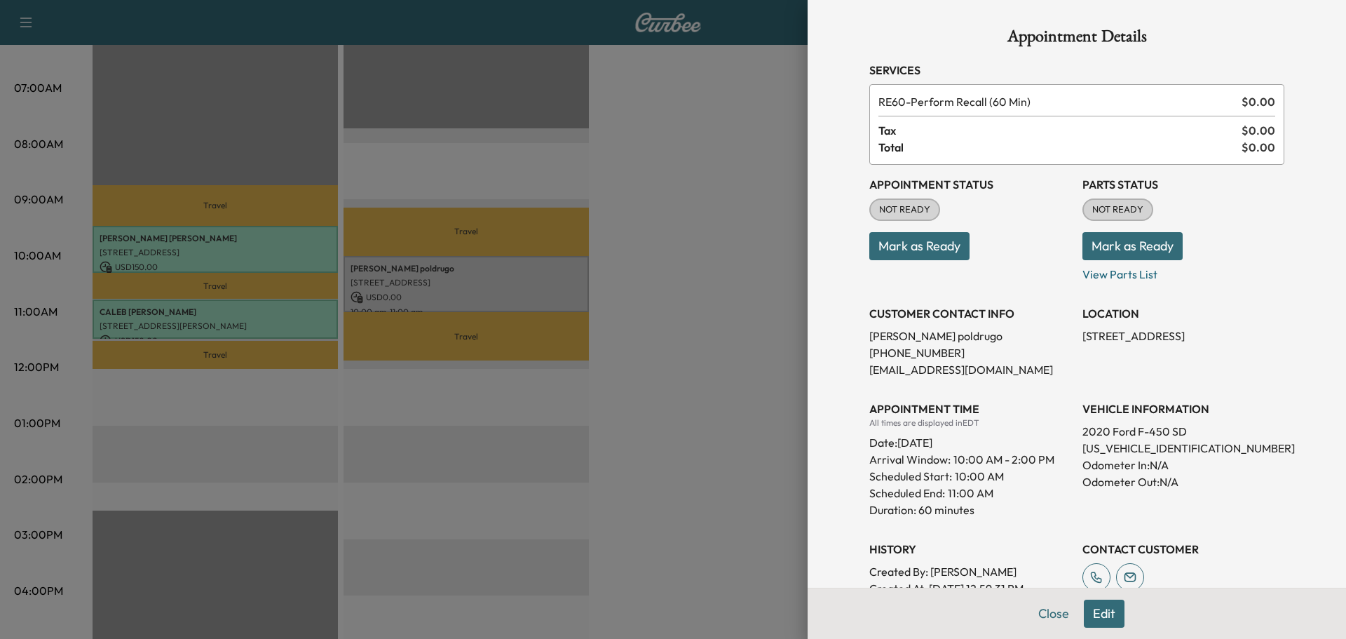
click at [1094, 252] on button "Mark as Ready" at bounding box center [1132, 246] width 100 height 28
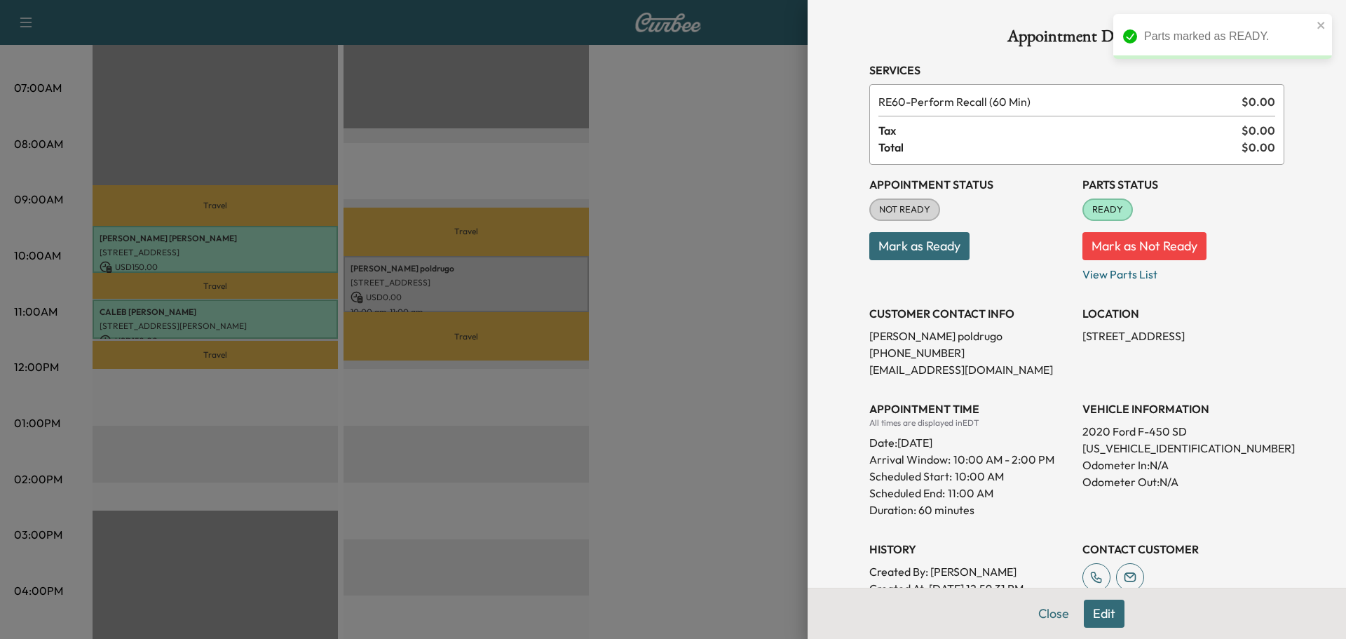
click at [934, 253] on button "Mark as Ready" at bounding box center [919, 246] width 100 height 28
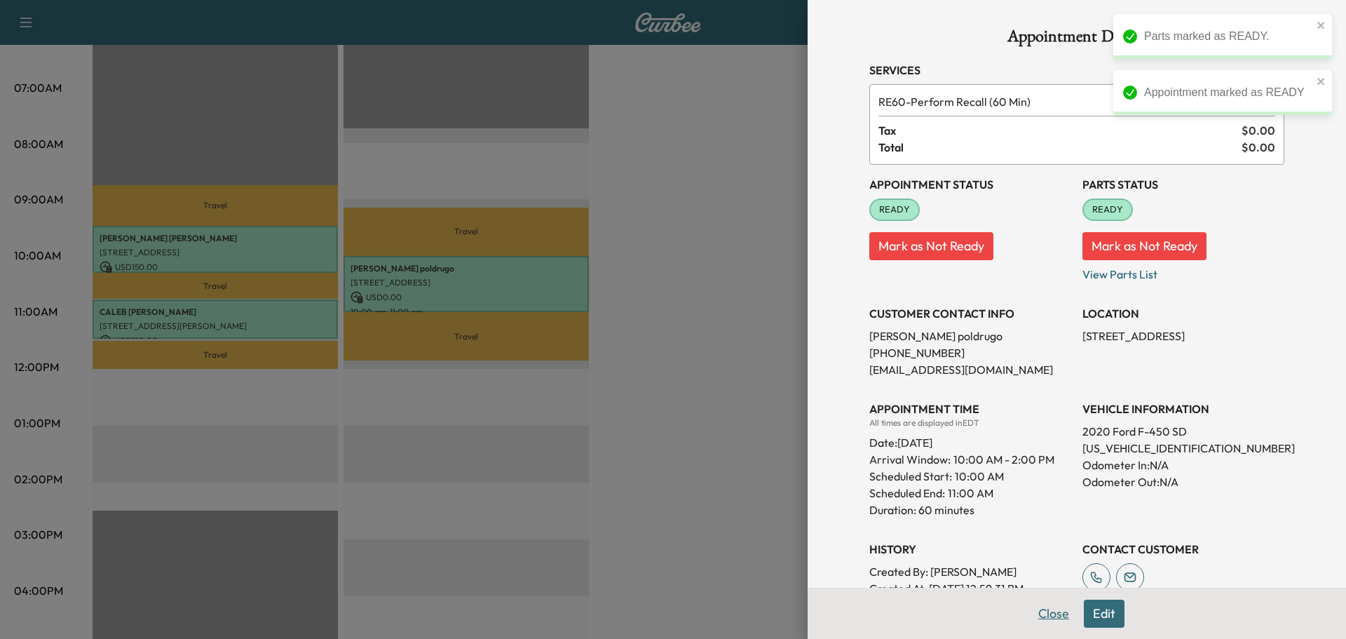
click at [1038, 609] on button "Close" at bounding box center [1053, 613] width 49 height 28
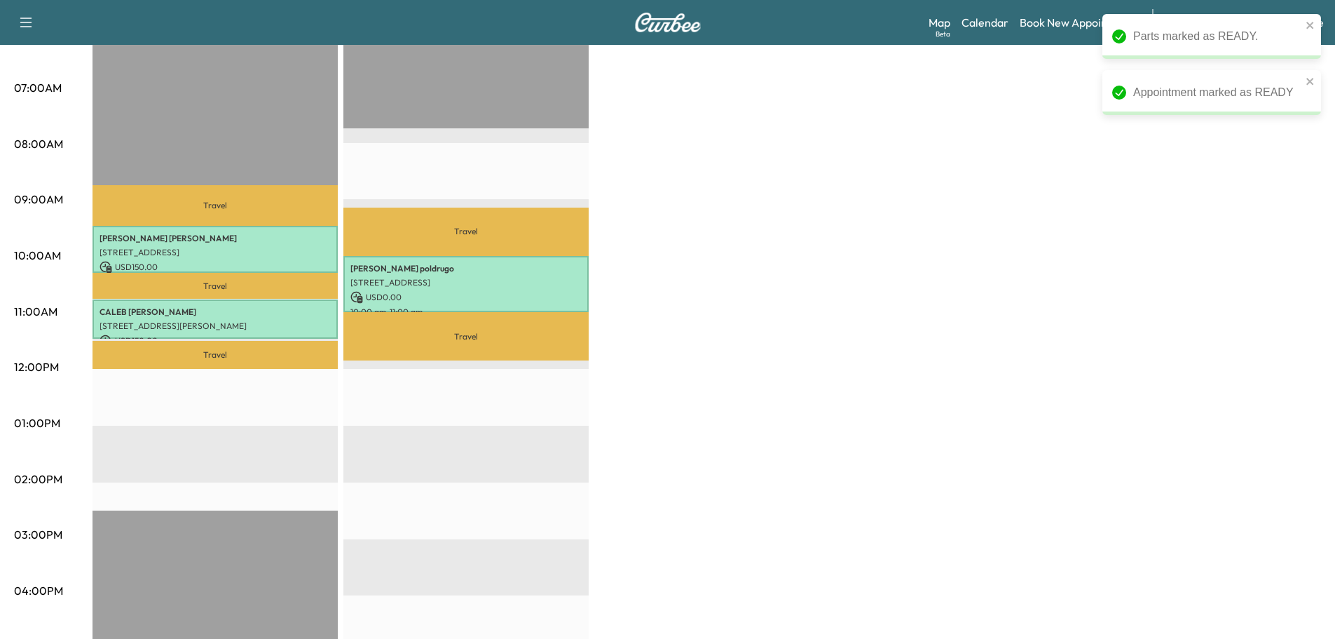
click at [783, 425] on div "Bridgett F Customer Revenue $ 300.00 Work Time 92 mins Transit Time 72 mins Tra…" at bounding box center [707, 409] width 1229 height 1051
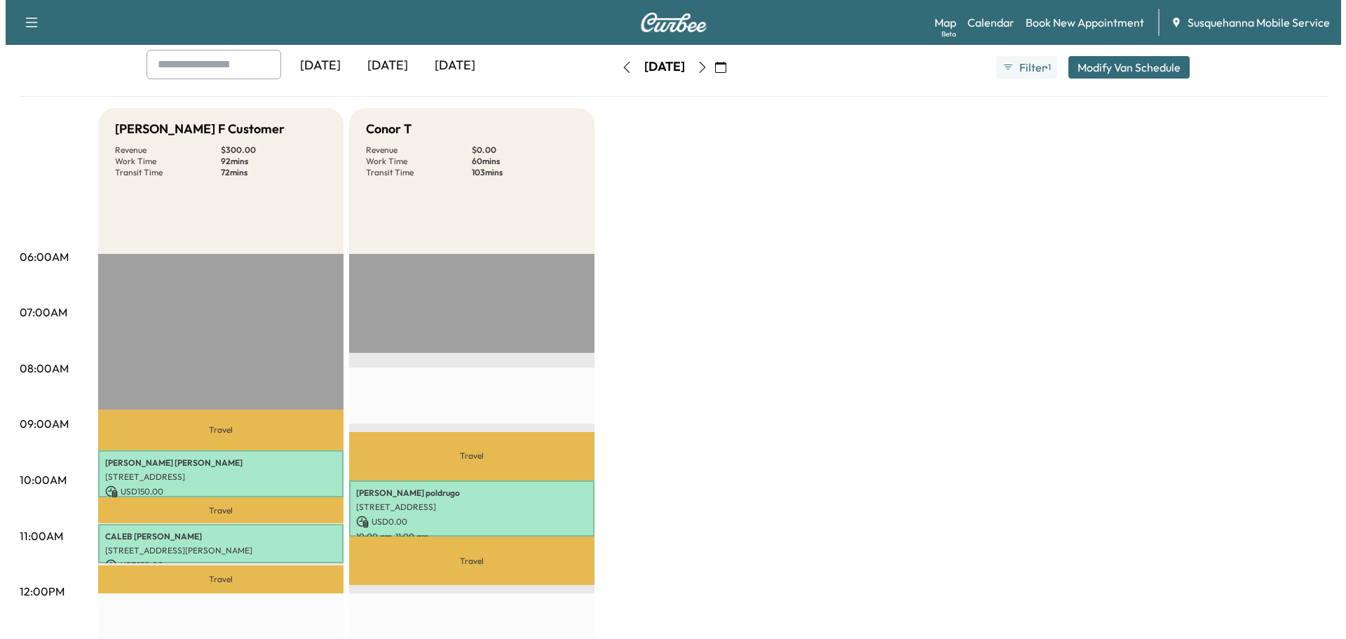
scroll to position [149, 0]
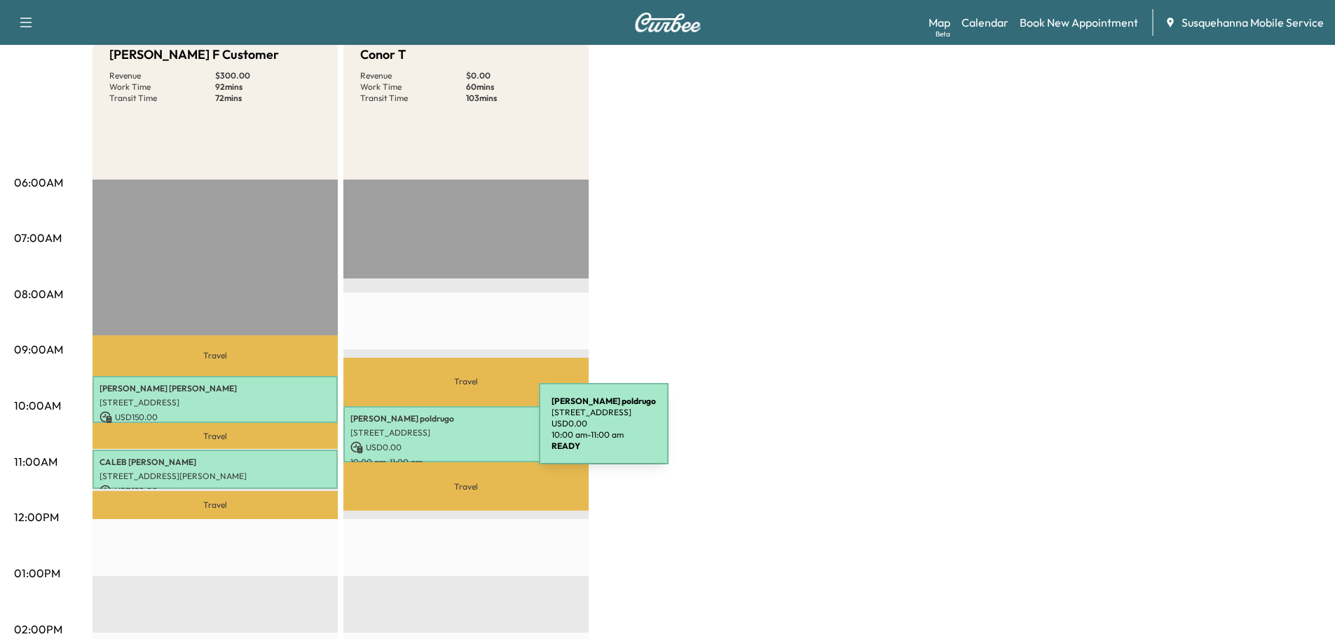
click at [434, 432] on p "208 Spring Ln, Enola, PA 17025, USA" at bounding box center [465, 432] width 231 height 11
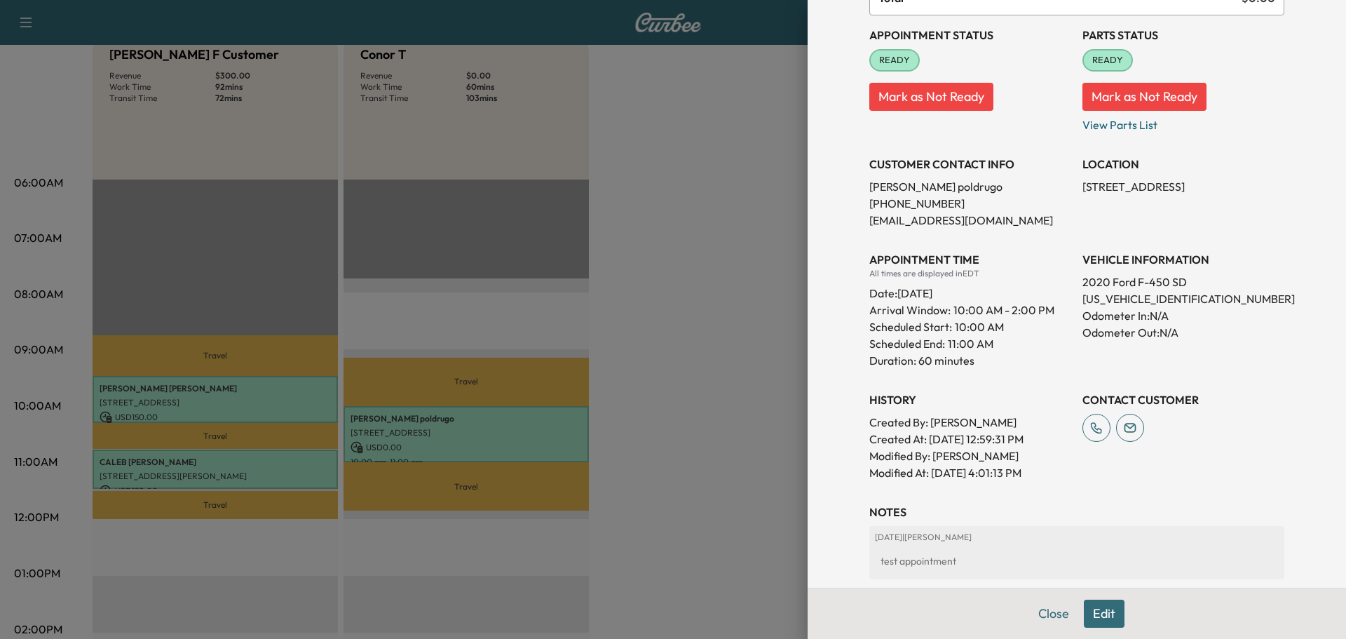
click at [1108, 300] on p "1FDUF4HT5LEC36474" at bounding box center [1183, 298] width 202 height 17
copy p "1FDUF4HT5LEC36474"
click at [1096, 613] on button "Edit" at bounding box center [1104, 613] width 41 height 28
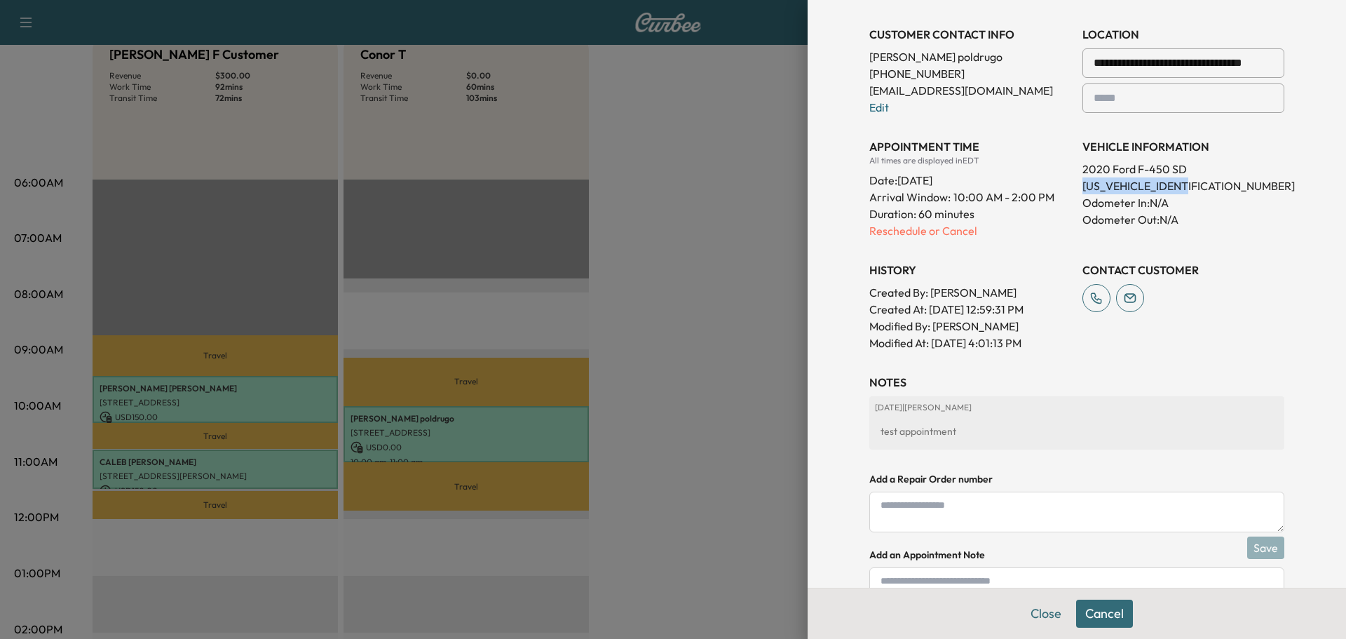
scroll to position [159, 0]
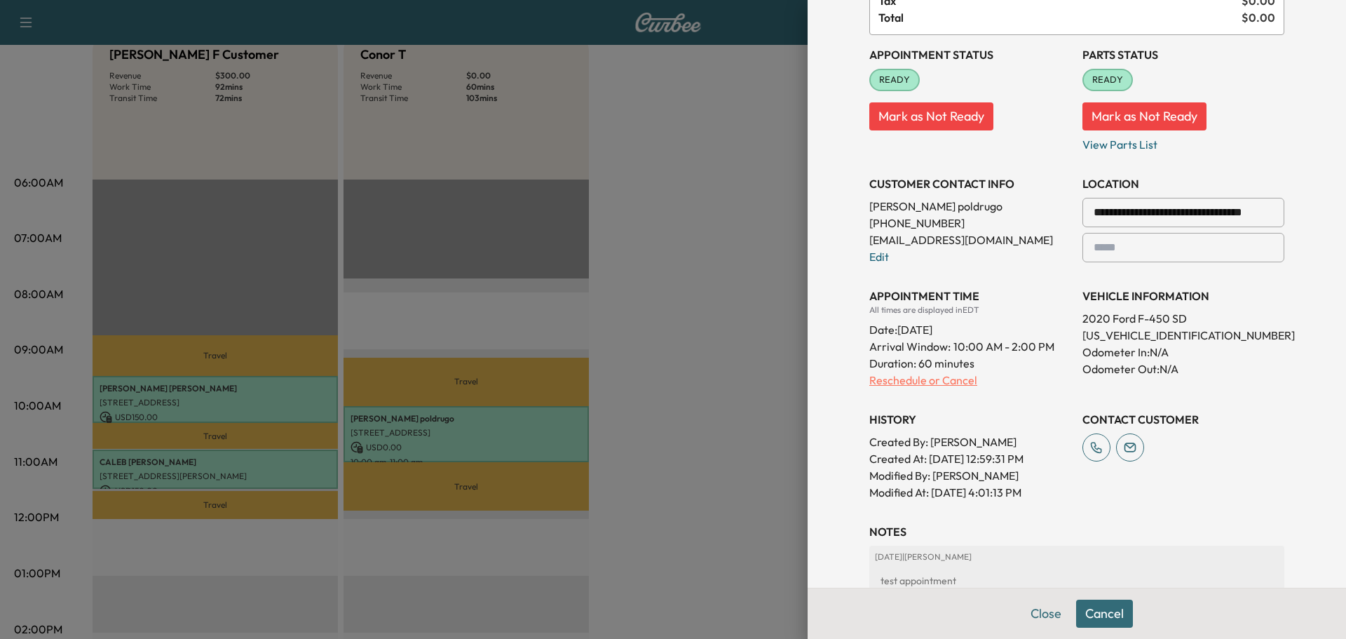
click at [885, 387] on p "Reschedule or Cancel" at bounding box center [970, 380] width 202 height 17
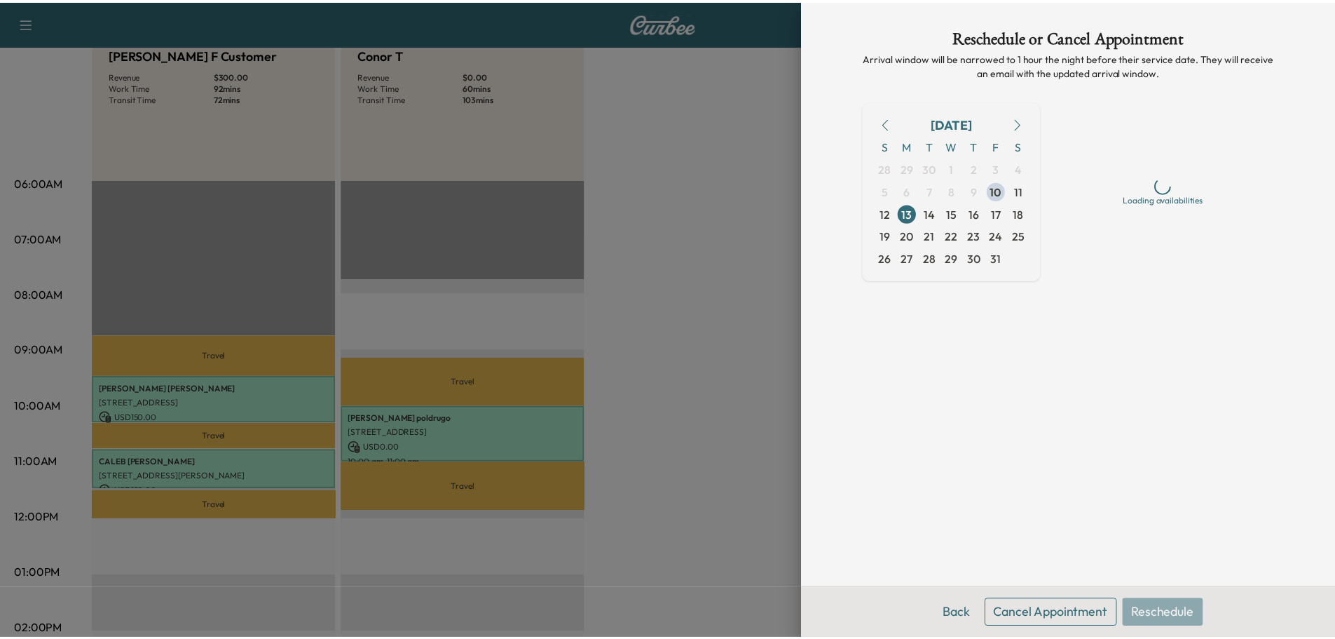
scroll to position [0, 0]
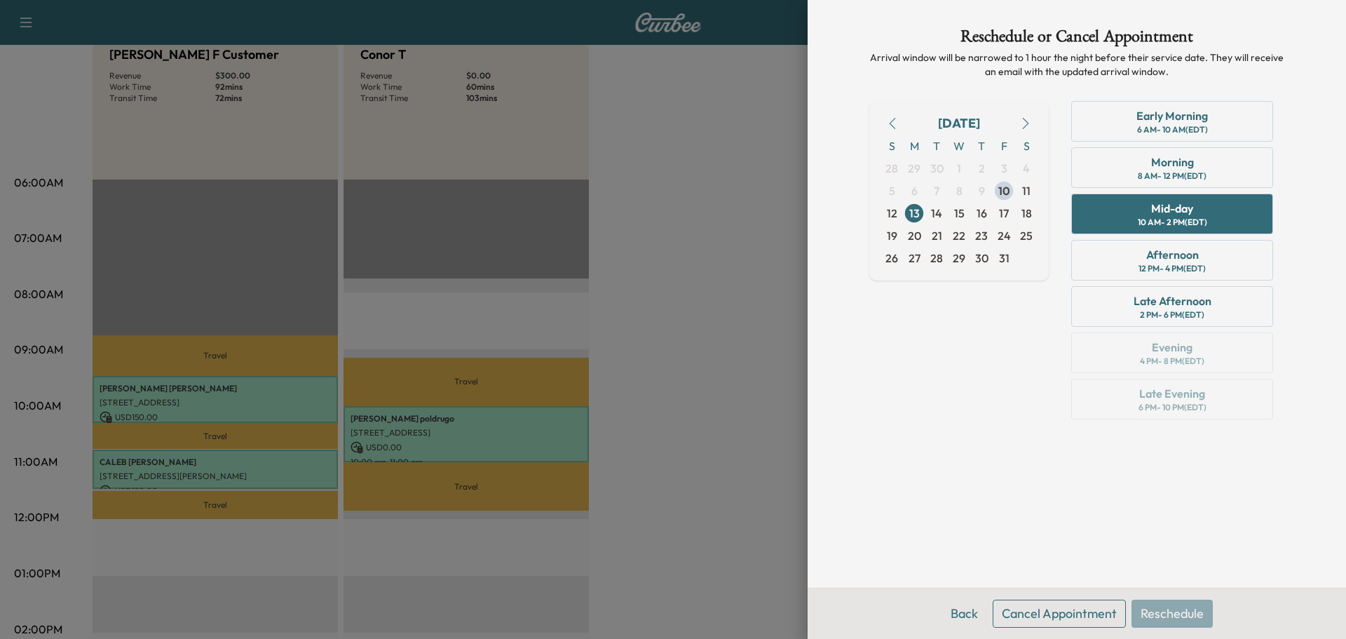
click at [1015, 619] on button "Cancel Appointment" at bounding box center [1059, 613] width 133 height 28
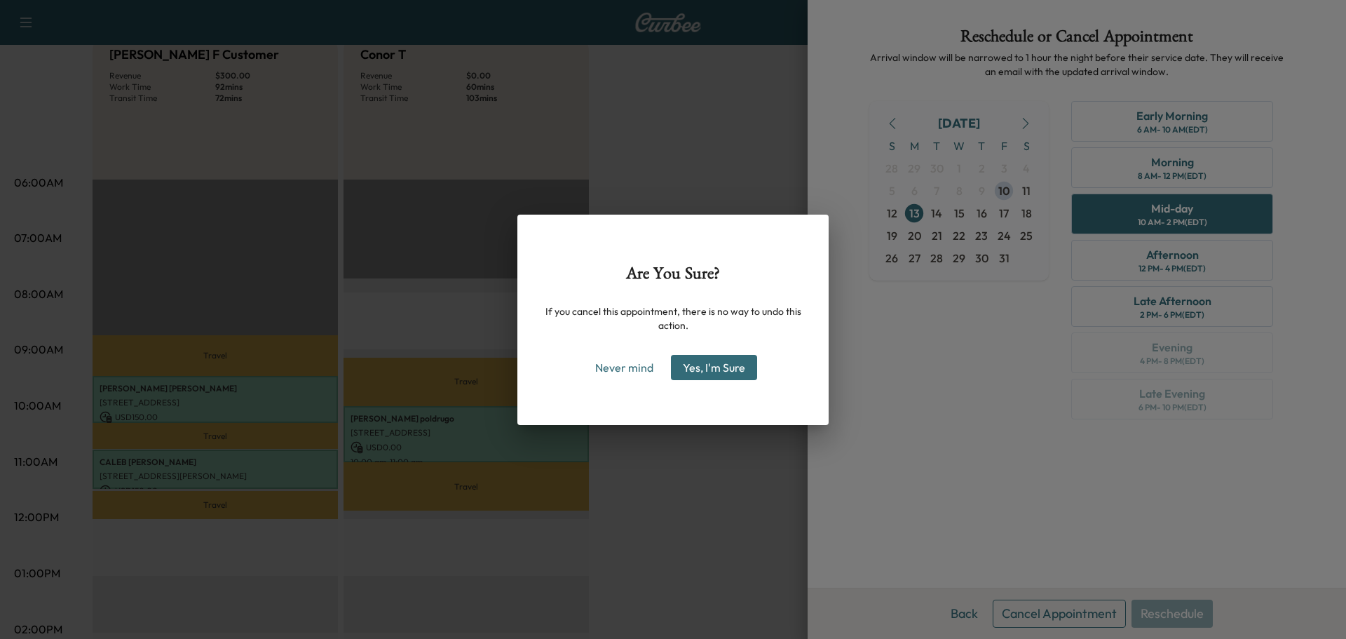
click at [695, 366] on button "Yes, I'm Sure" at bounding box center [714, 367] width 86 height 25
